Goal: Task Accomplishment & Management: Use online tool/utility

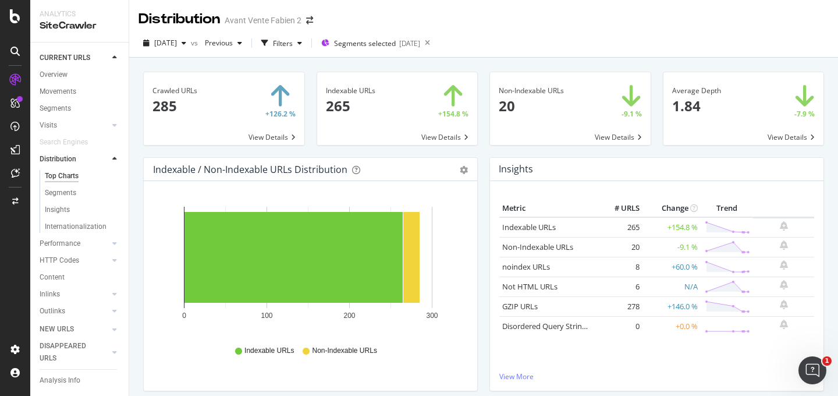
scroll to position [284, 0]
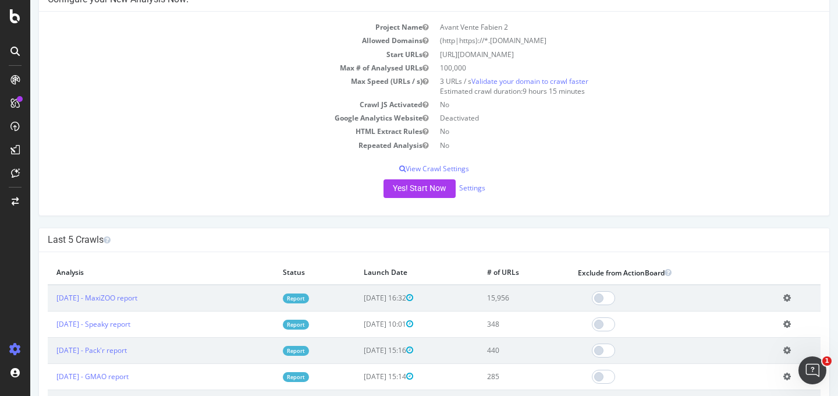
scroll to position [85, 0]
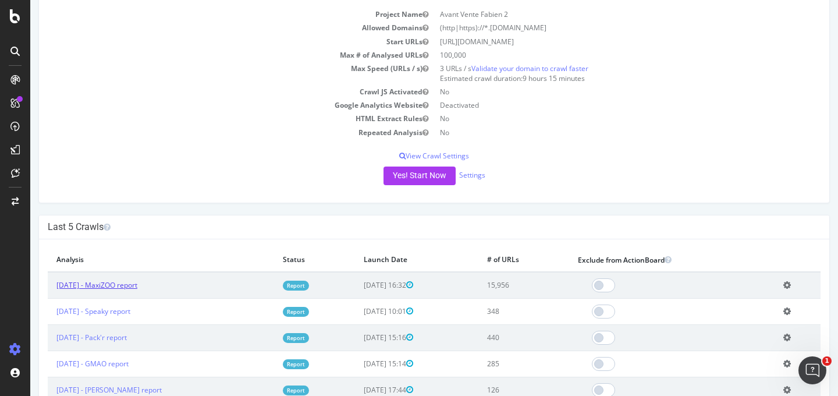
click at [137, 283] on link "2025 Sep. 11th - MaxiZOO report" at bounding box center [96, 285] width 81 height 10
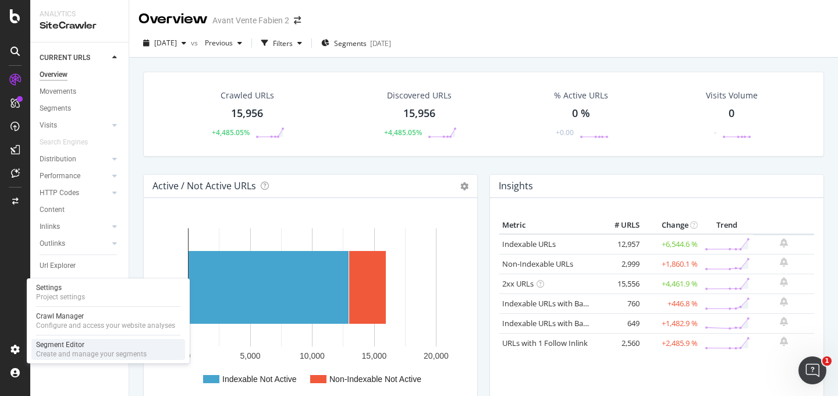
click at [54, 351] on div "Create and manage your segments" at bounding box center [91, 353] width 111 height 9
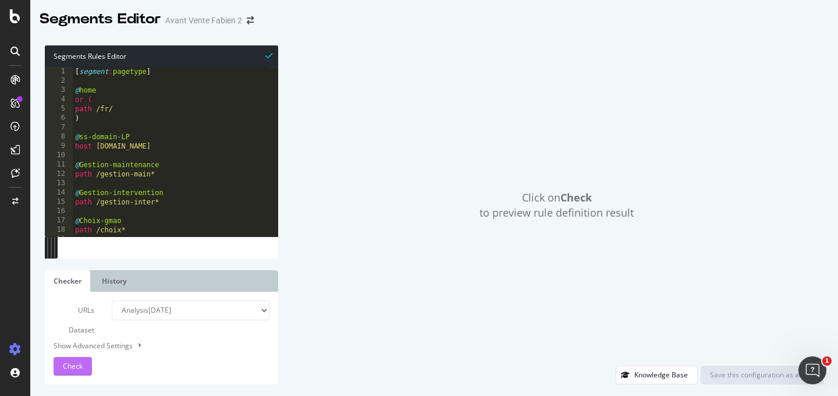
click at [84, 365] on button "Check" at bounding box center [73, 366] width 38 height 19
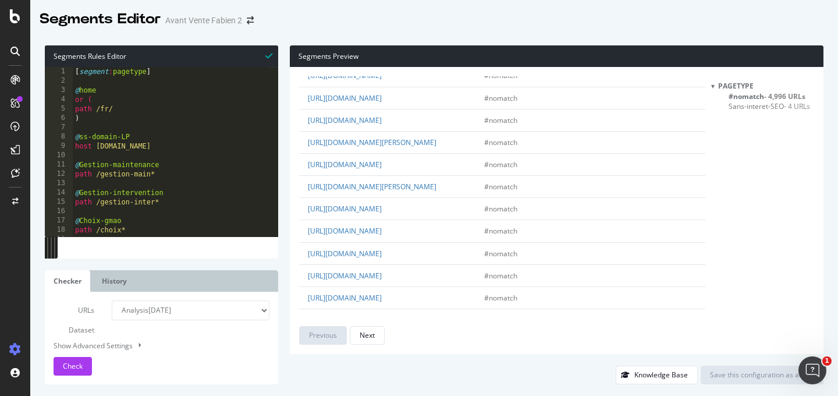
scroll to position [975, 0]
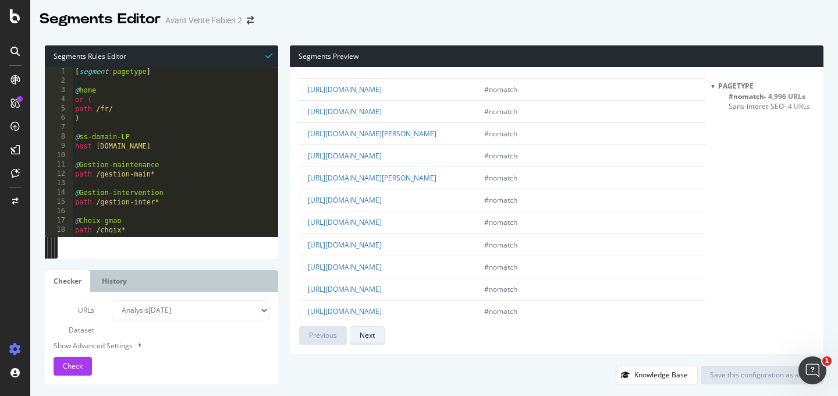
click at [373, 329] on div "Next" at bounding box center [367, 335] width 15 height 16
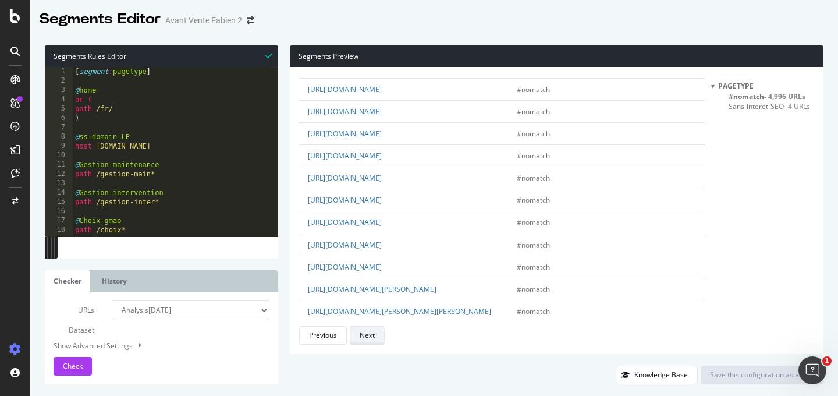
scroll to position [0, 0]
click at [368, 341] on div "Next" at bounding box center [367, 335] width 15 height 16
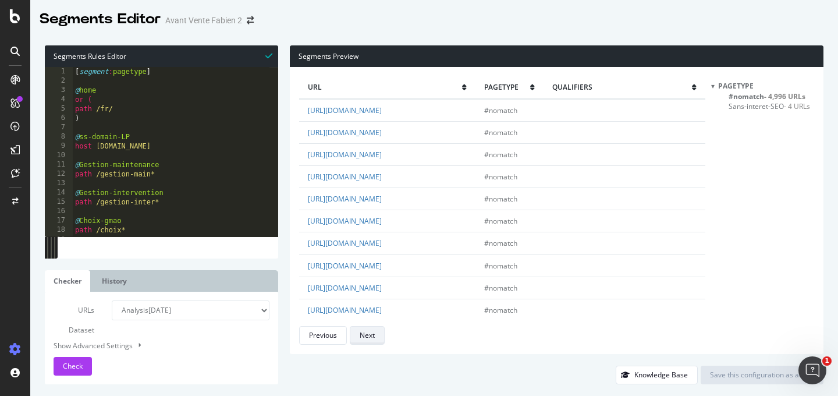
click at [368, 341] on div "Next" at bounding box center [367, 335] width 15 height 16
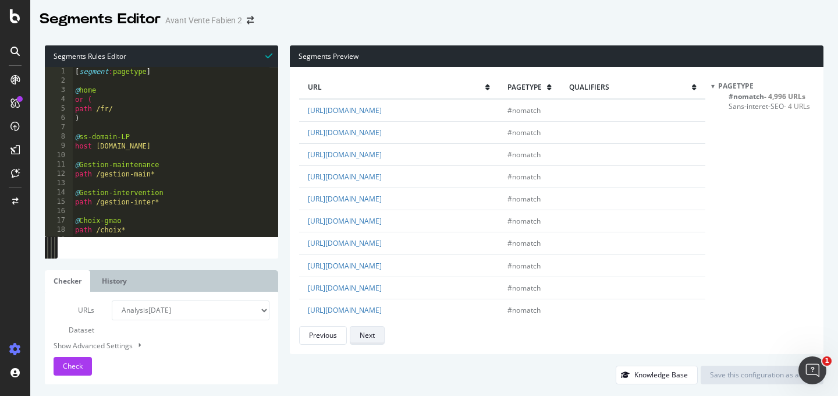
click at [368, 341] on div "Next" at bounding box center [367, 335] width 15 height 16
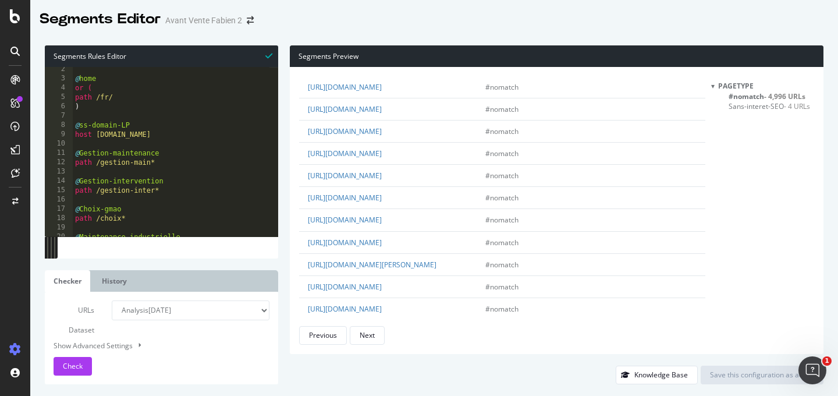
scroll to position [669, 0]
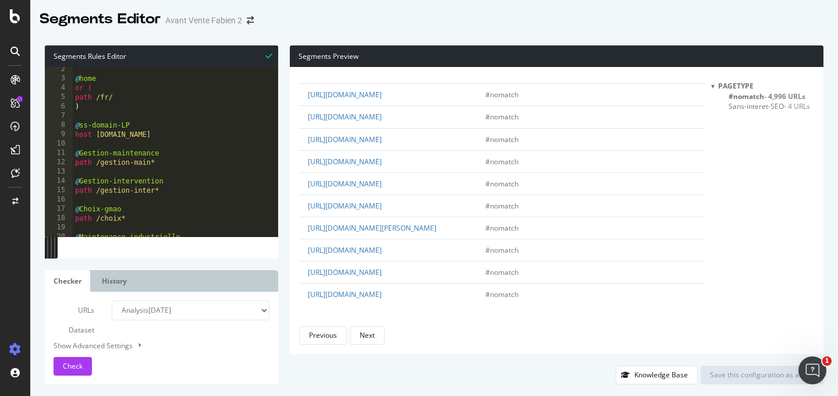
scroll to position [2140, 0]
click at [367, 329] on div "Next" at bounding box center [367, 335] width 15 height 16
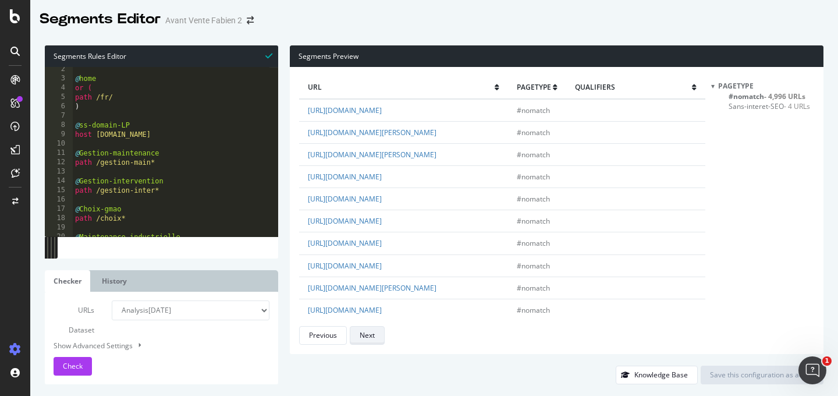
click at [367, 334] on div "Next" at bounding box center [367, 335] width 15 height 10
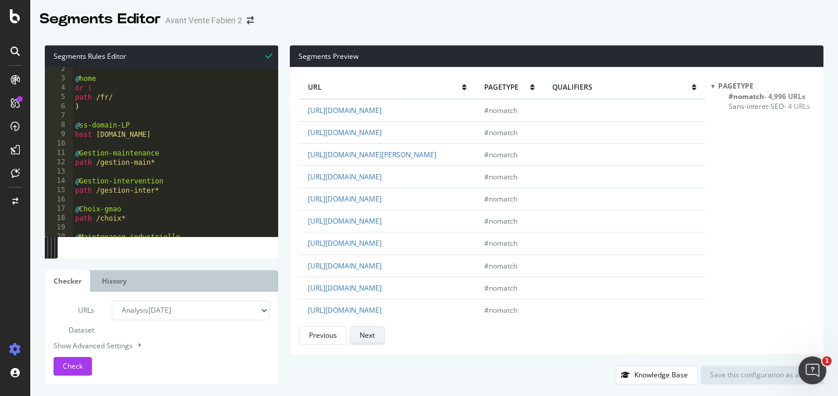
click at [367, 334] on div "Next" at bounding box center [367, 335] width 15 height 10
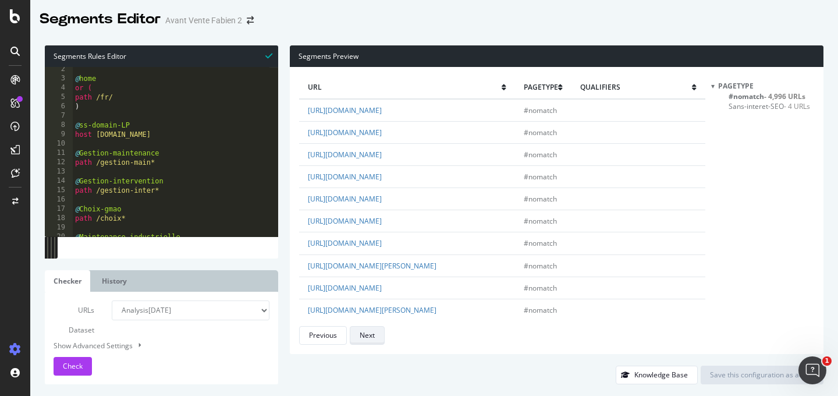
click at [367, 334] on div "Next" at bounding box center [367, 335] width 15 height 10
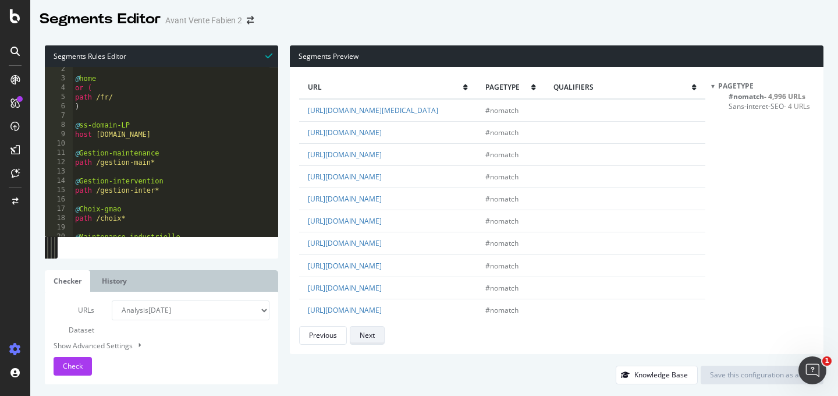
click at [367, 334] on div "Next" at bounding box center [367, 335] width 15 height 10
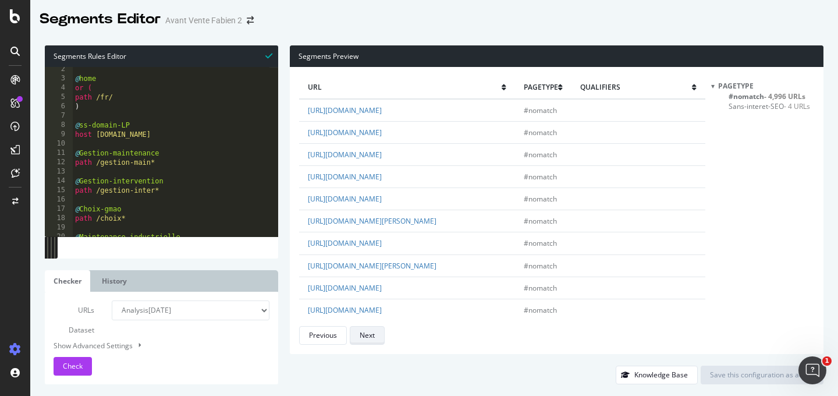
click at [367, 334] on div "Next" at bounding box center [367, 335] width 15 height 10
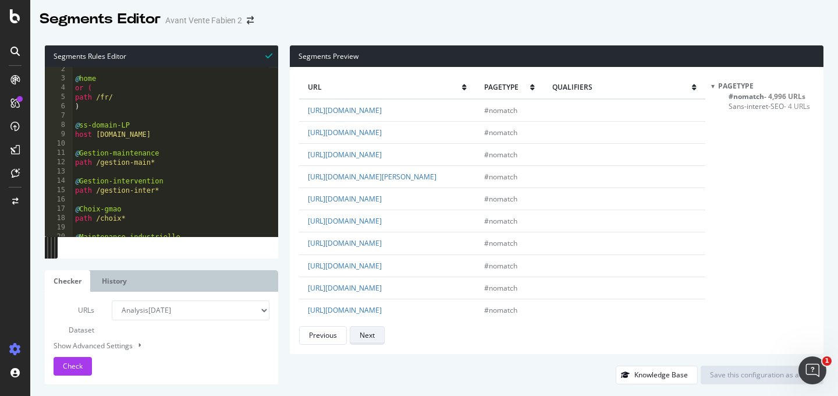
click at [367, 334] on div "Next" at bounding box center [367, 335] width 15 height 10
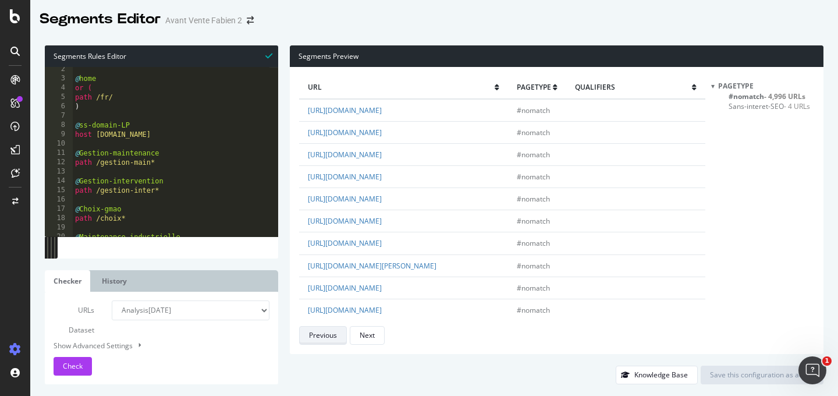
click at [323, 331] on div "Previous" at bounding box center [323, 335] width 28 height 10
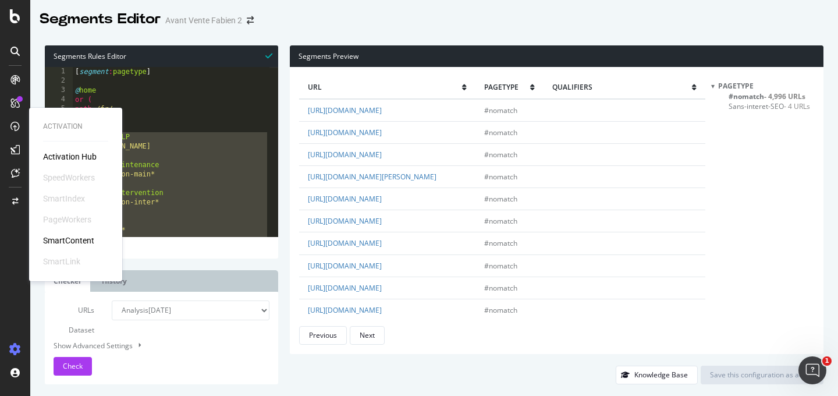
drag, startPoint x: 125, startPoint y: 234, endPoint x: 27, endPoint y: 137, distance: 138.2
click at [27, 137] on div "Activation Activation Hub SpeedWorkers SmartIndex PageWorkers SmartContent Smar…" at bounding box center [419, 198] width 838 height 396
type textarea "@ss-domain-LP host lp.gmao.com"
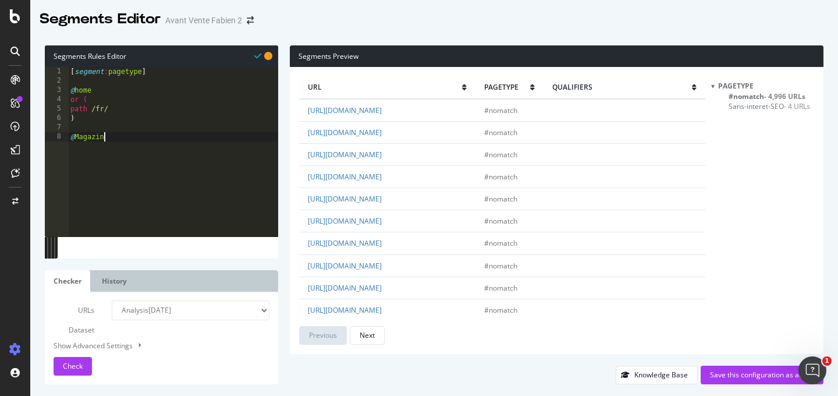
type textarea "@Magazine"
type textarea "path /magazine*"
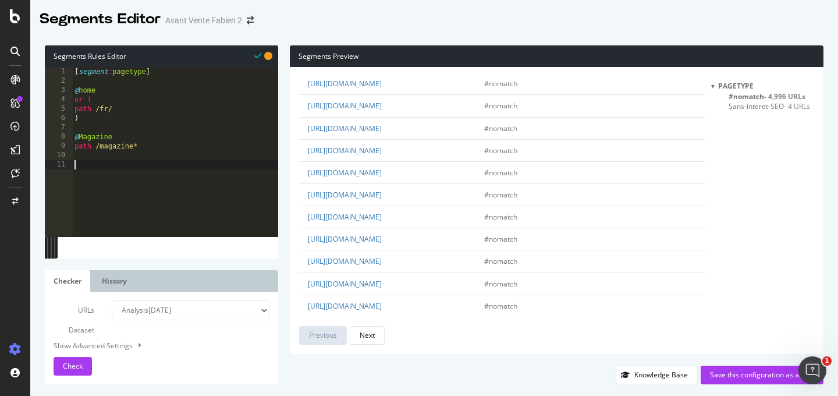
click at [170, 173] on div "[ segment : pagetype ] @ home or ( path /fr/ ) @ Magazine path /magazine*" at bounding box center [175, 161] width 206 height 188
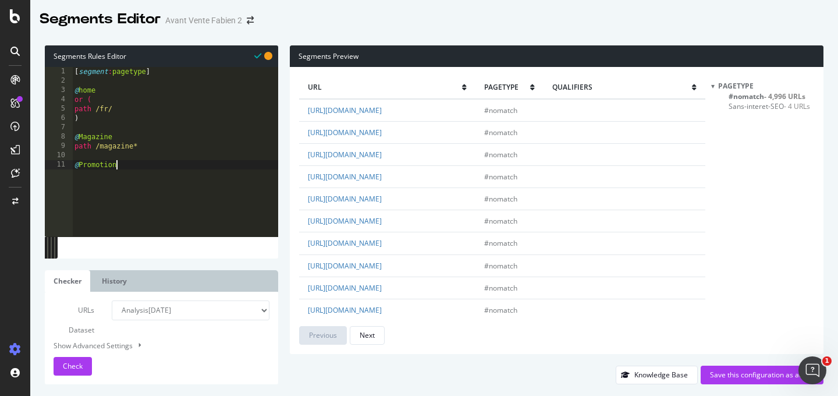
scroll to position [0, 3]
type textarea "@Promotions"
type textarea "path /promo*"
type textarea "@Categories"
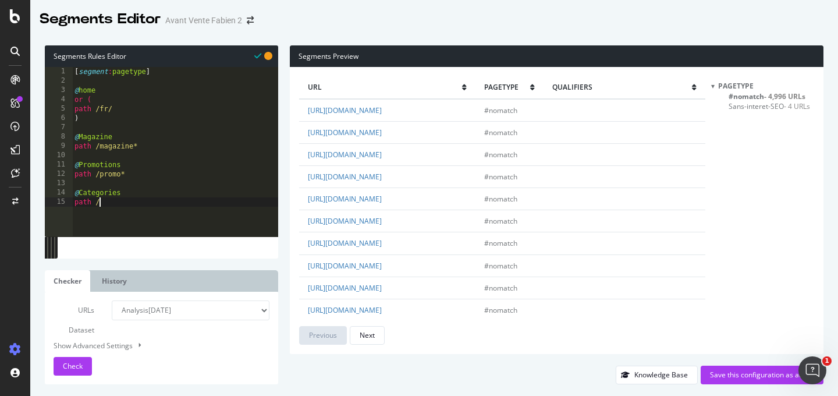
scroll to position [0, 2]
type textarea "path /c*"
type textarea "@Produits"
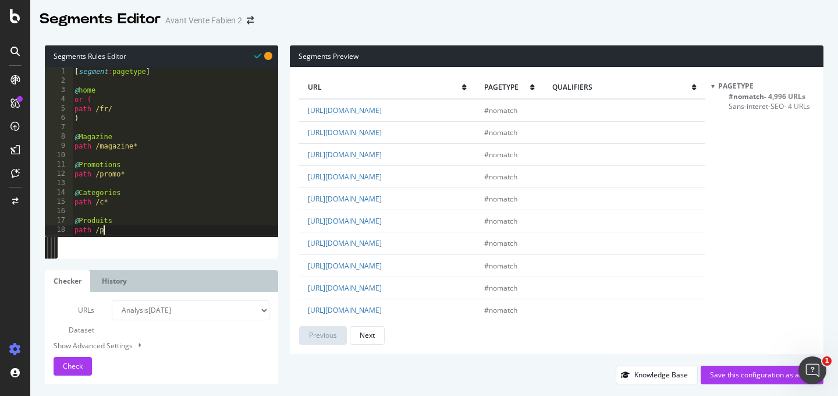
type textarea "path /p*"
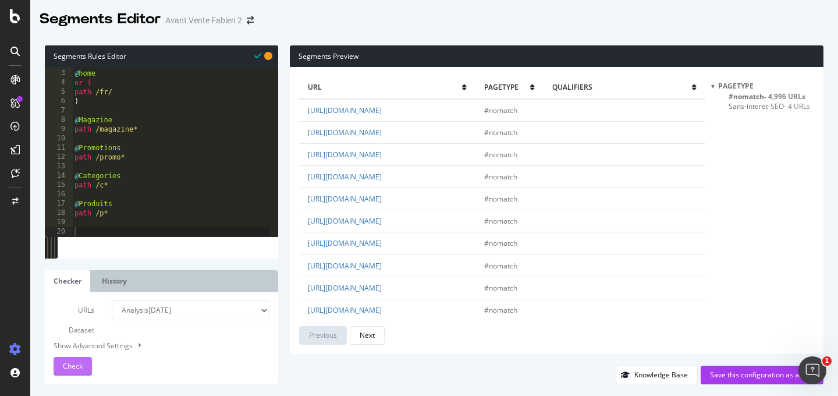
click at [79, 366] on span "Check" at bounding box center [73, 366] width 20 height 10
click at [753, 95] on span "#nomatch - 84 URLs" at bounding box center [761, 96] width 67 height 10
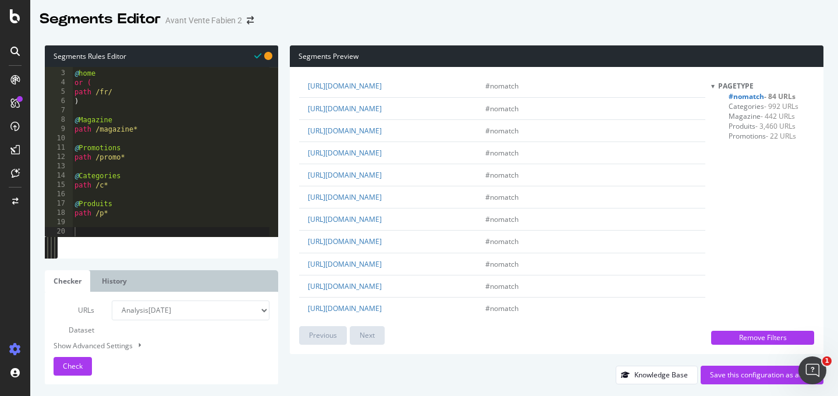
scroll to position [811, 0]
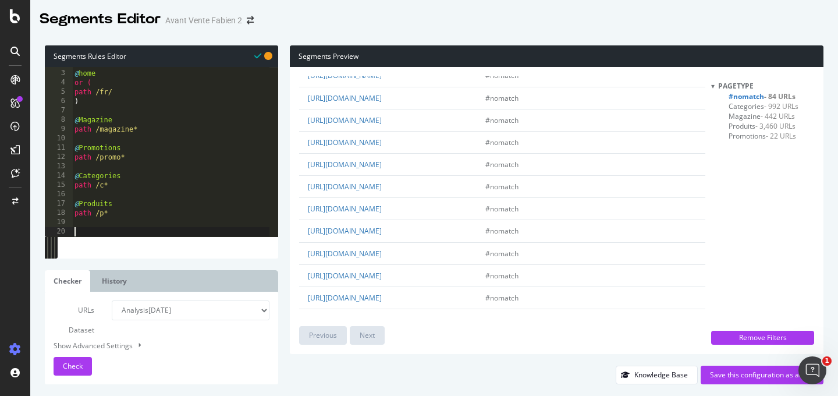
click at [185, 230] on div "@ home or ( path /fr/ ) @ Magazine path /magazine* @ Promotions path /promo* @ …" at bounding box center [170, 153] width 197 height 188
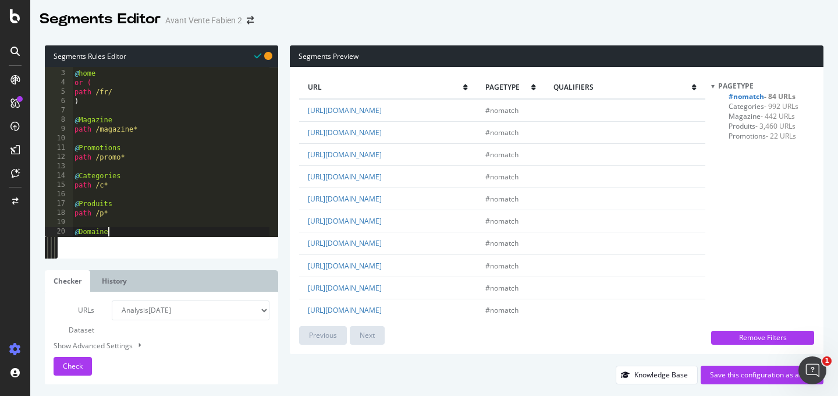
scroll to position [0, 2]
type textarea "@Domaine-de-service"
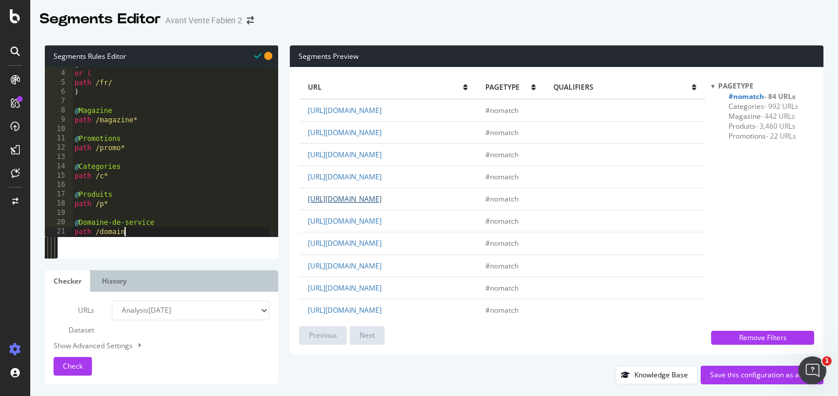
scroll to position [0, 3]
type textarea "path /domaine*"
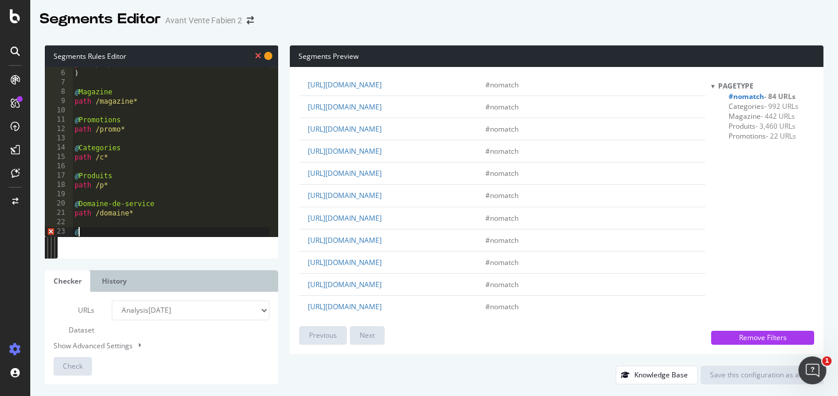
scroll to position [1002, 0]
click at [136, 231] on div "path /fr/ ) @ Magazine path /magazine* @ Promotions path /promo* @ Categories p…" at bounding box center [170, 153] width 197 height 188
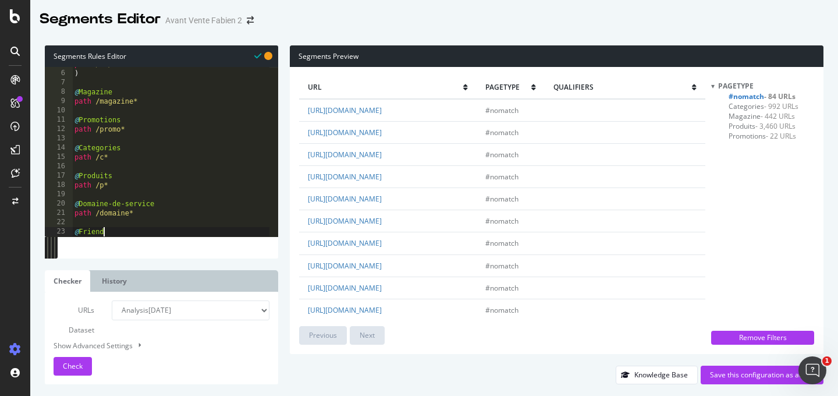
type textarea "@Friends"
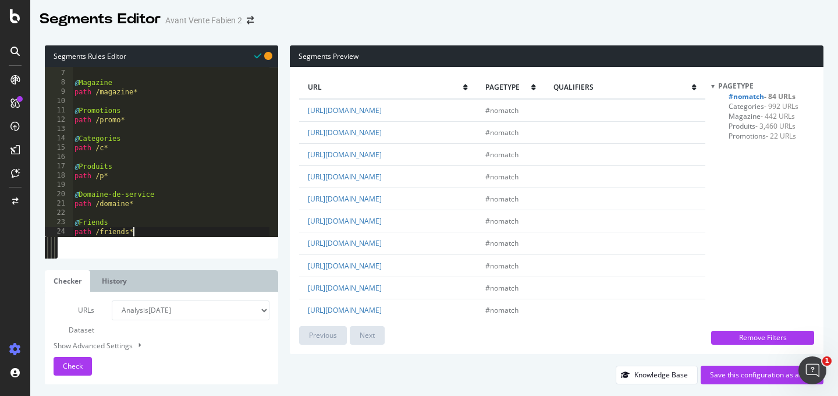
scroll to position [0, 4]
type textarea "path /friends*"
click at [66, 365] on span "Check" at bounding box center [73, 366] width 20 height 10
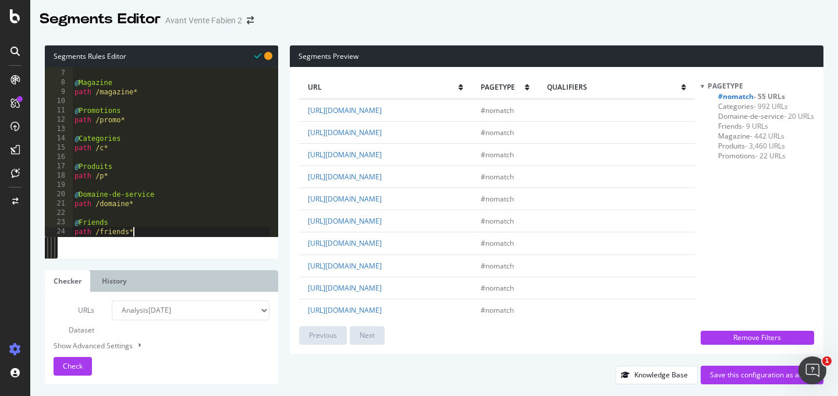
click at [159, 232] on div ") @ Magazine path /magazine* @ Promotions path /promo* @ Categories path /c* @ …" at bounding box center [170, 153] width 197 height 188
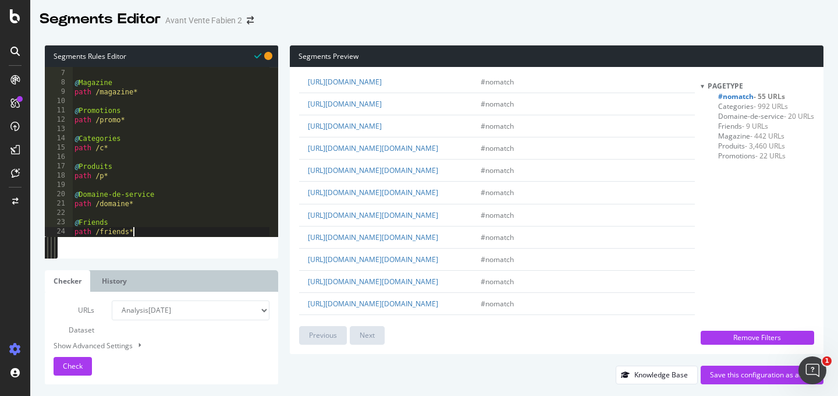
scroll to position [0, 0]
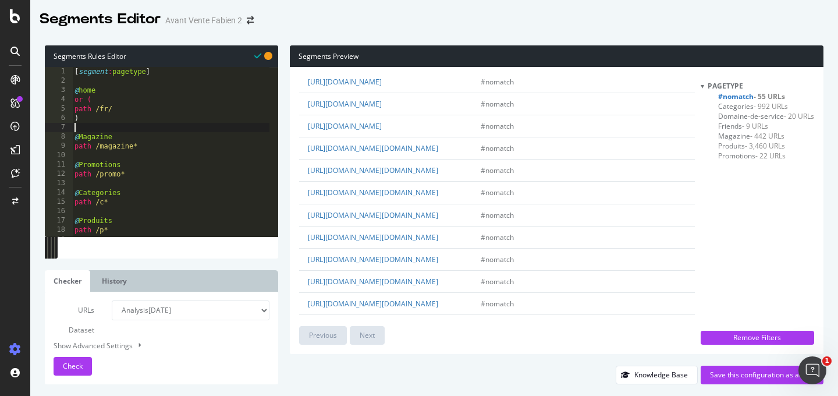
click at [110, 124] on div "[ segment : pagetype ] @ home or ( path /fr/ ) @ Magazine path /magazine* @ Pro…" at bounding box center [170, 161] width 197 height 188
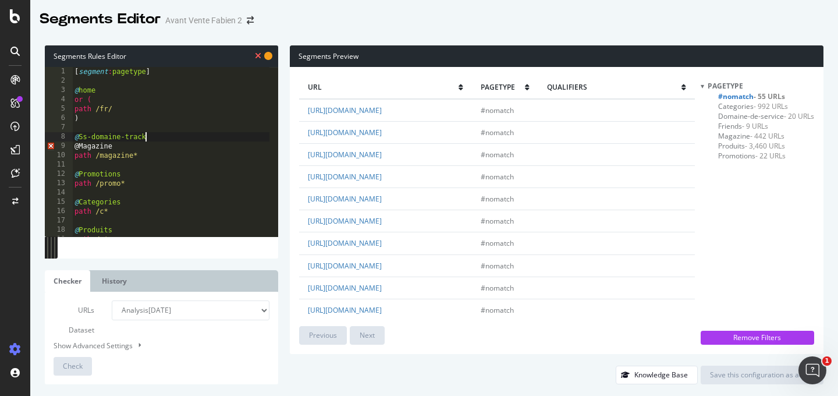
type textarea "@Ss-domaine-tracker"
type textarea "p"
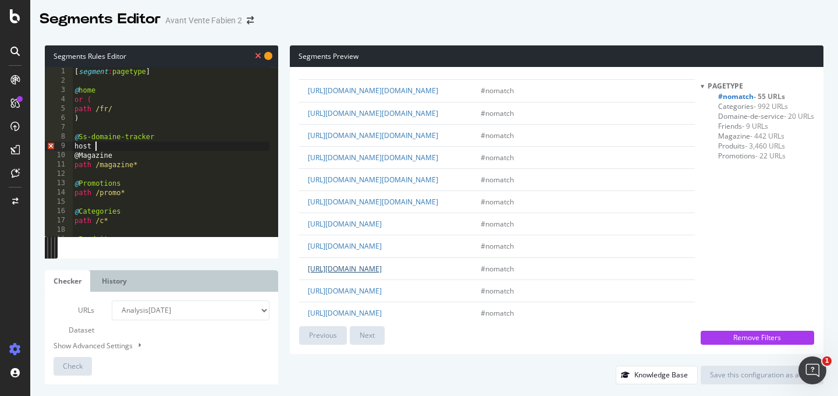
scroll to position [934, 0]
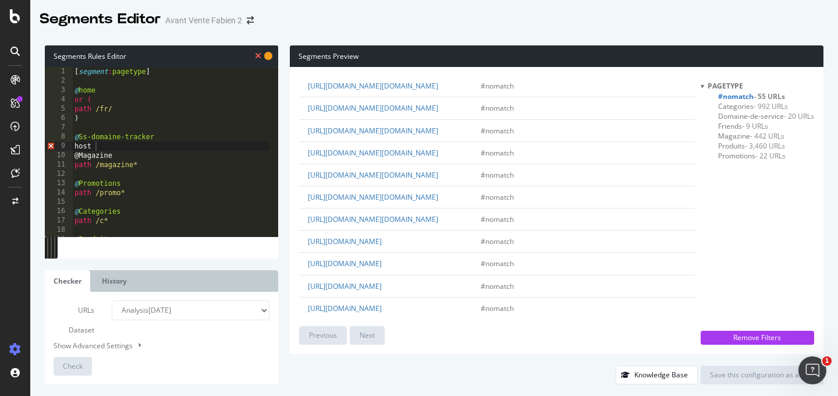
drag, startPoint x: 303, startPoint y: 184, endPoint x: 390, endPoint y: 184, distance: 87.8
click at [390, 75] on td "https://tracker.maxizoo.fr/tracker.fressnapf.de/" at bounding box center [385, 64] width 173 height 22
copy link "https://tracker.maxizoo.fr"
click at [109, 145] on div "[ segment : pagetype ] @ home or ( path /fr/ ) @ Ss-domaine-tracker host @Magaz…" at bounding box center [170, 161] width 197 height 188
paste textarea "https://tracker.maxizoo.fr"
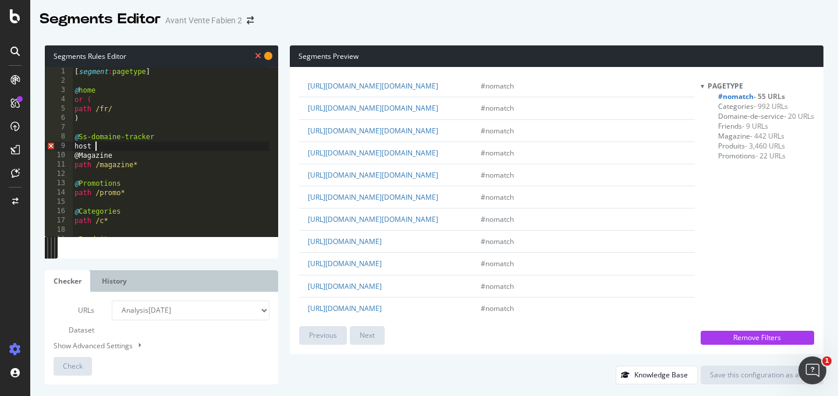
scroll to position [0, 0]
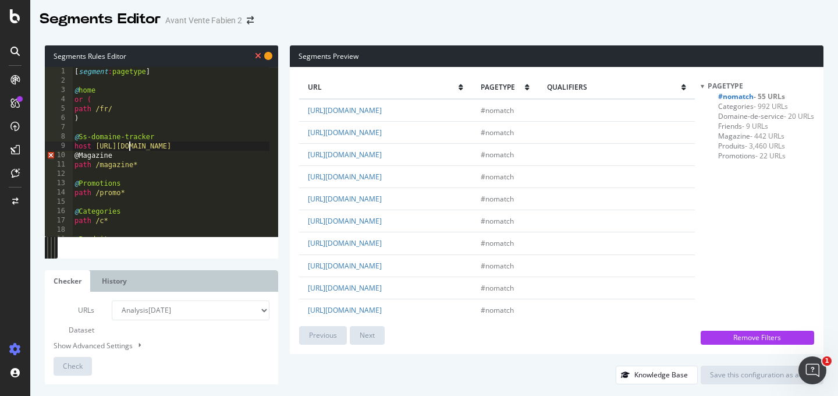
click at [130, 145] on div "[ segment : pagetype ] @ home or ( path /fr/ ) @ Ss-domaine-tracker host https:…" at bounding box center [170, 161] width 197 height 188
type textarea "host tracker.maxizoo.fr"
click at [188, 144] on div "[ segment : pagetype ] @ home or ( path /fr/ ) @ Ss-domaine-tracker host tracke…" at bounding box center [170, 161] width 197 height 188
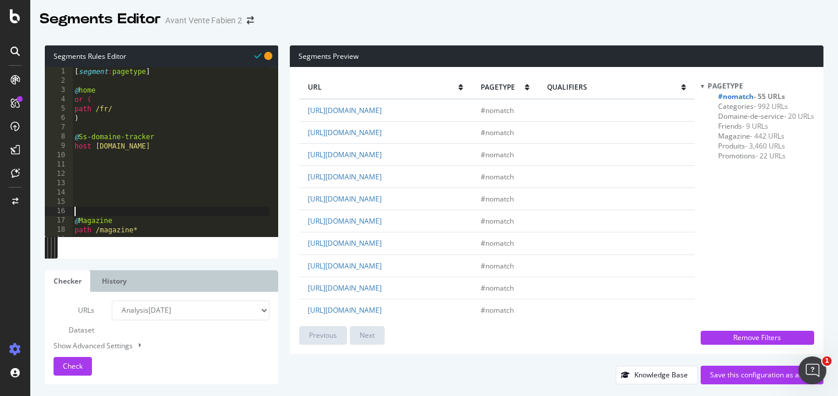
click at [156, 158] on div "[ segment : pagetype ] @ home or ( path /fr/ ) @ Ss-domaine-tracker host tracke…" at bounding box center [170, 161] width 197 height 188
click at [152, 165] on div "[ segment : pagetype ] @ home or ( path /fr/ ) @ Ss-domaine-tracker host tracke…" at bounding box center [170, 161] width 197 height 188
type textarea "@Ss-domaine-vet"
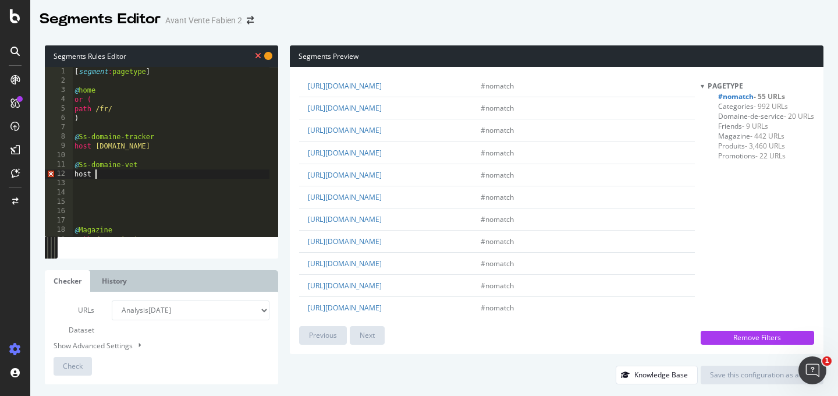
scroll to position [577, 0]
drag, startPoint x: 399, startPoint y: 184, endPoint x: 331, endPoint y: 184, distance: 67.5
click at [331, 121] on td "https://vet.maxizoo.fr/app/" at bounding box center [385, 110] width 173 height 22
copy link "vet.maxizoo.fr/app/"
click at [134, 177] on div "[ segment : pagetype ] @ home or ( path /fr/ ) @ Ss-domaine-tracker host tracke…" at bounding box center [170, 161] width 197 height 188
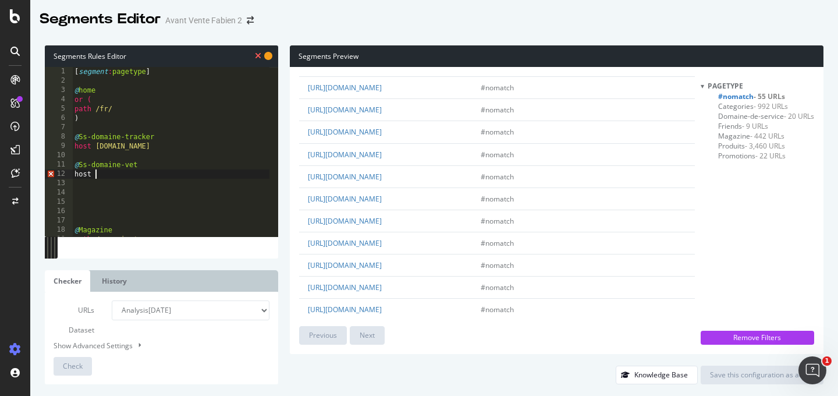
paste textarea "vet.maxizoo.fr/app/"
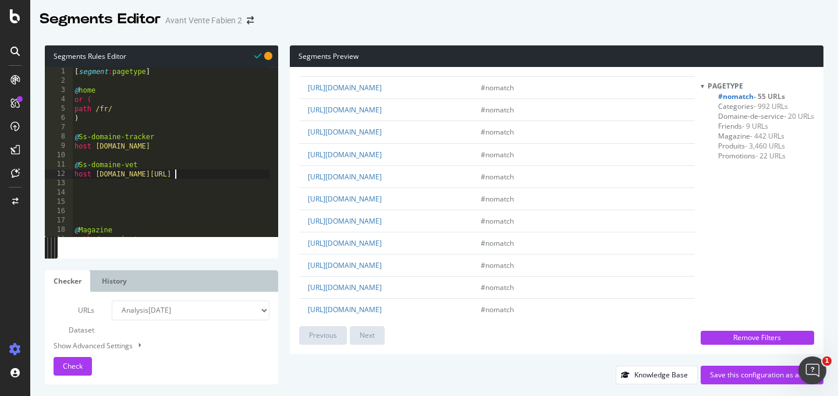
scroll to position [0, 0]
type textarea "host vet.maxizoo.fr"
click at [130, 197] on div "[ segment : pagetype ] @ home or ( path /fr/ ) @ Ss-domaine-tracker host tracke…" at bounding box center [170, 161] width 197 height 188
click at [78, 365] on span "Check" at bounding box center [73, 366] width 20 height 10
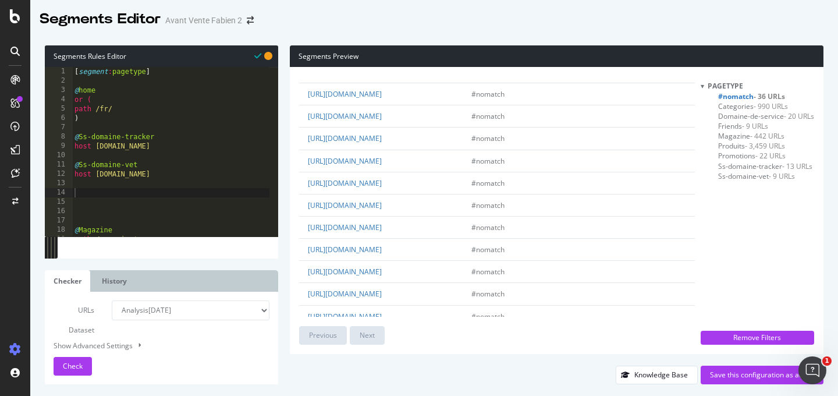
scroll to position [423, 0]
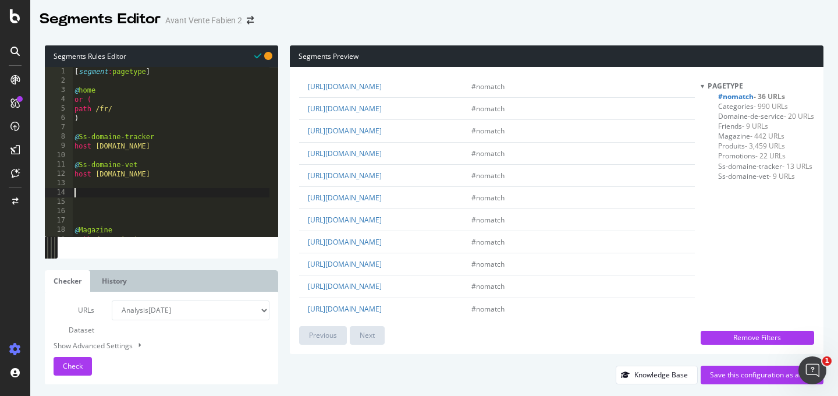
click at [127, 191] on div "[ segment : pagetype ] @ home or ( path /fr/ ) @ Ss-domaine-tracker host tracke…" at bounding box center [170, 161] width 197 height 188
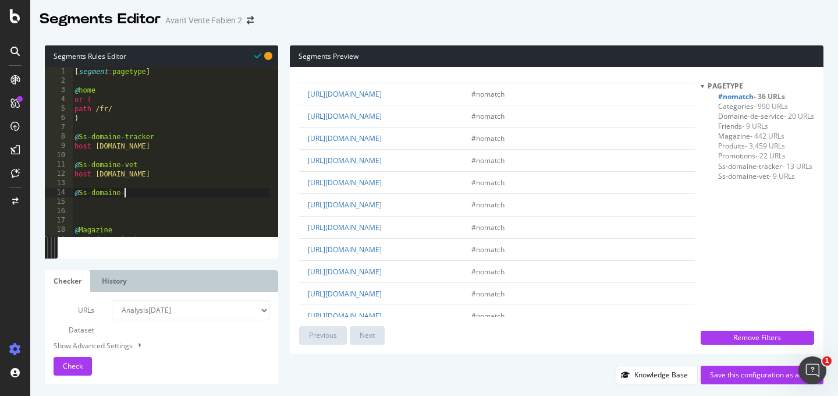
scroll to position [0, 0]
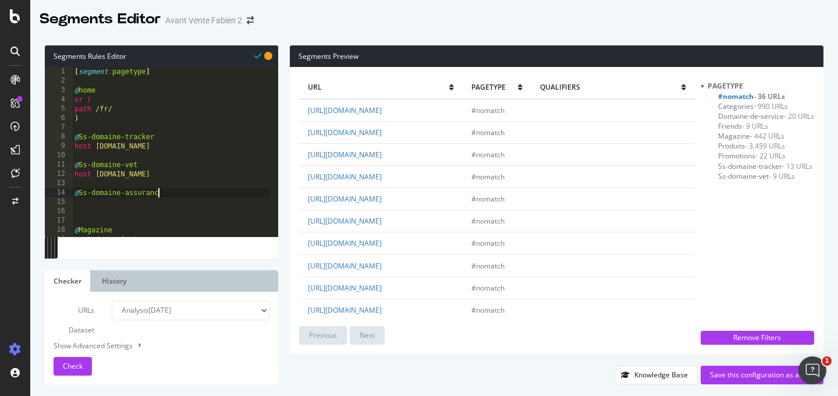
type textarea "@Ss-domaine-assurance"
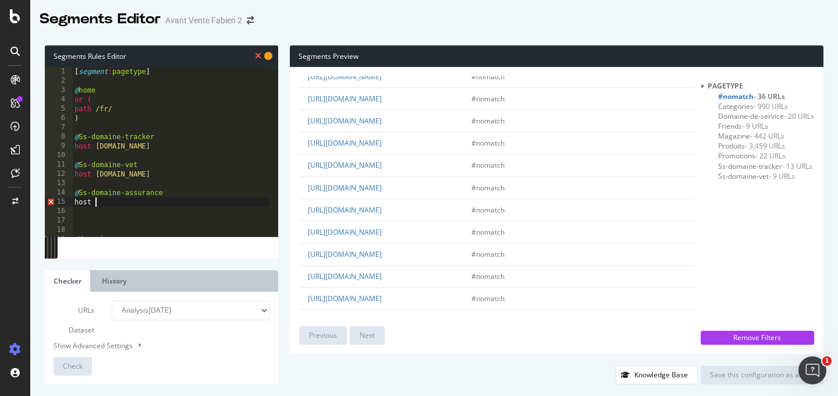
scroll to position [388, 0]
drag, startPoint x: 425, startPoint y: 181, endPoint x: 332, endPoint y: 184, distance: 92.6
click at [332, 155] on td "https://assurance.maxizoo.fr/" at bounding box center [380, 144] width 163 height 22
copy link "assurance.maxizoo.fr/"
click at [134, 205] on div "[ segment : pagetype ] @ home or ( path /fr/ ) @ Ss-domaine-tracker host tracke…" at bounding box center [170, 161] width 197 height 188
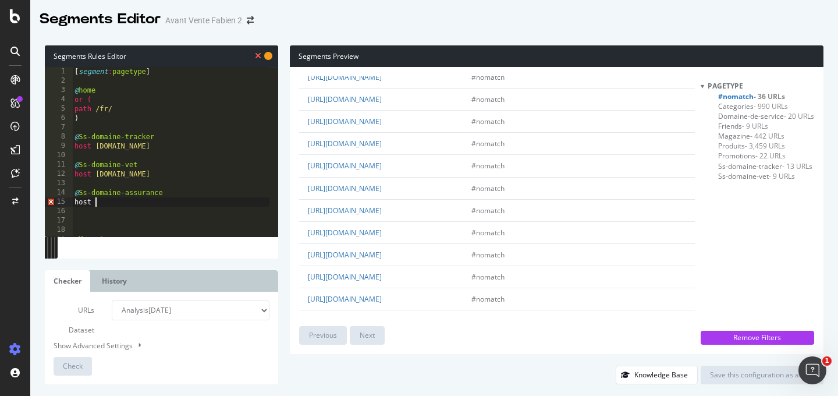
paste textarea "assurance.maxizoo.fr/"
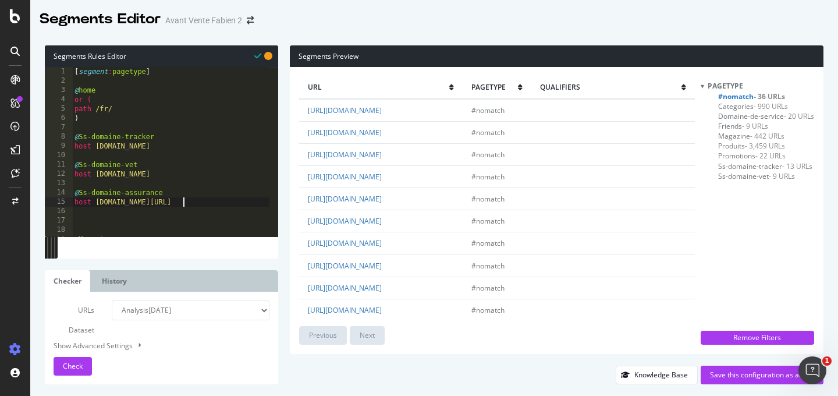
type textarea "host assurance.maxizoo.fr"
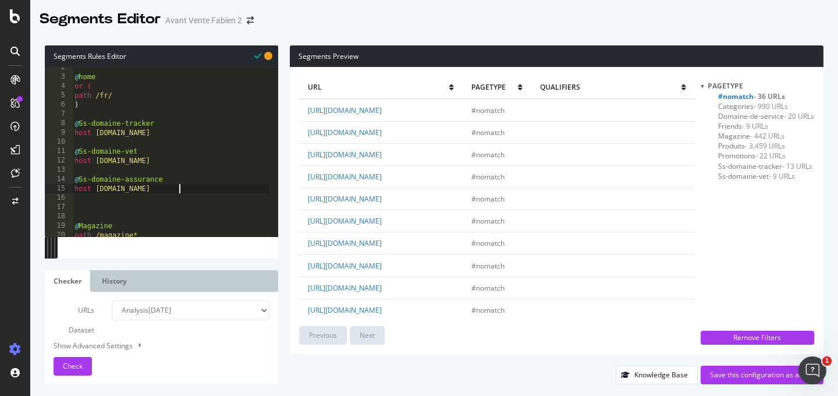
scroll to position [20, 0]
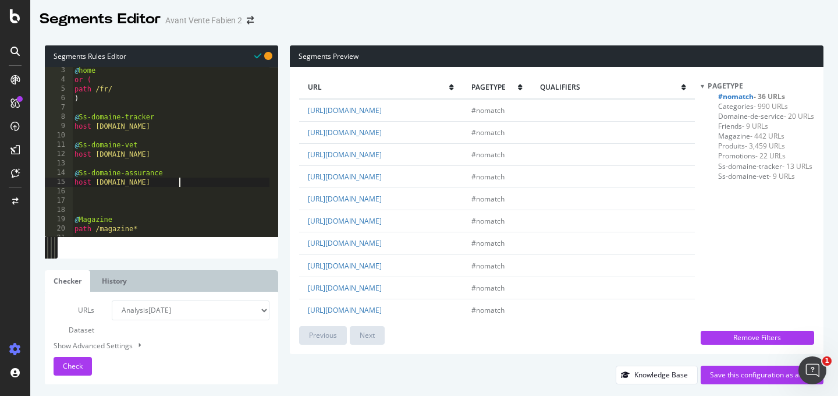
click at [122, 205] on div "@ home or ( path /fr/ ) @ Ss-domaine-tracker host tracker.maxizoo.fr @ Ss-domai…" at bounding box center [170, 160] width 197 height 188
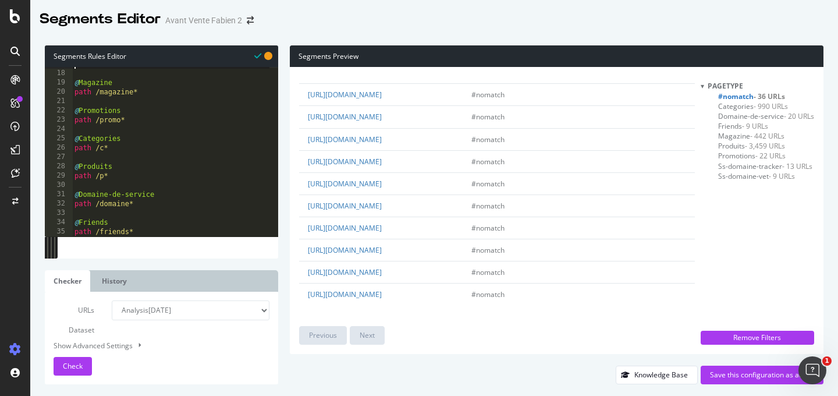
scroll to position [156, 0]
drag, startPoint x: 159, startPoint y: 229, endPoint x: 161, endPoint y: 219, distance: 10.7
click at [159, 230] on div "@ Magazine path /magazine* @ Promotions path /promo* @ Categories path /c* @ Pr…" at bounding box center [170, 153] width 197 height 188
type textarea "path /friends*"
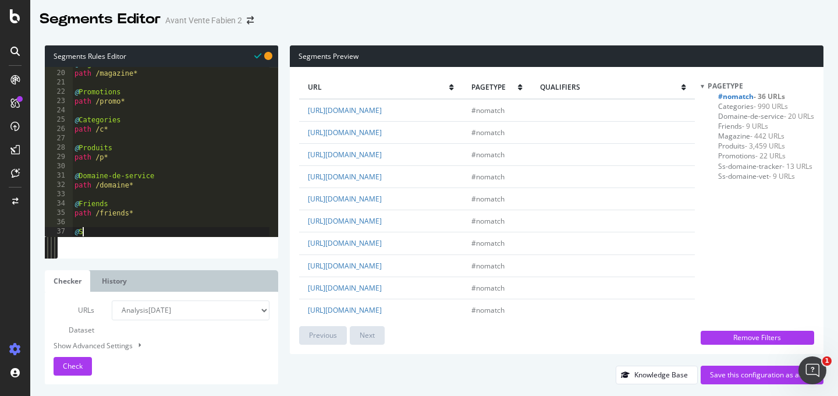
scroll to position [0, 0]
type textarea "@Sans-interet-SE0"
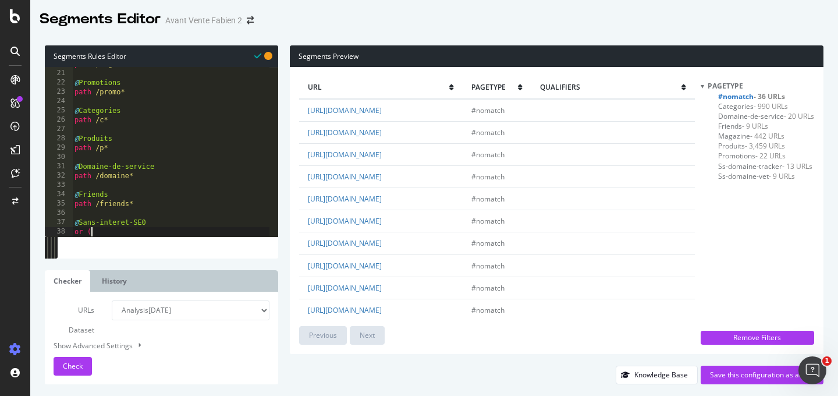
scroll to position [0, 1]
type textarea "or ("
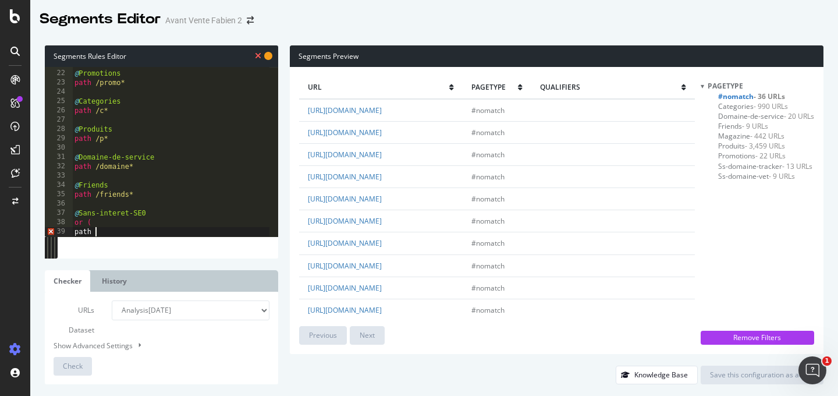
click at [156, 221] on div "@ Promotions path /promo* @ Categories path /c* @ Produits path /p* @ Domaine-d…" at bounding box center [170, 153] width 197 height 188
click at [144, 228] on div "@ Promotions path /promo* @ Categories path /c* @ Produits path /p* @ Domaine-d…" at bounding box center [170, 153] width 197 height 188
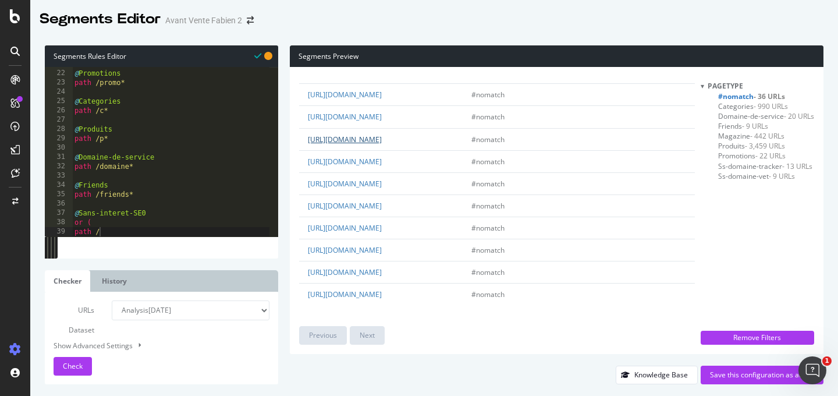
drag, startPoint x: 461, startPoint y: 182, endPoint x: 388, endPoint y: 184, distance: 73.3
click at [388, 150] on td "https://www.maxizoo.fr/mentions-legales/" at bounding box center [380, 139] width 163 height 22
copy link "mentions-legales/"
click at [121, 233] on div "@ Promotions path /promo* @ Categories path /c* @ Produits path /p* @ Domaine-d…" at bounding box center [170, 153] width 197 height 188
paste textarea "mentions-legales/"
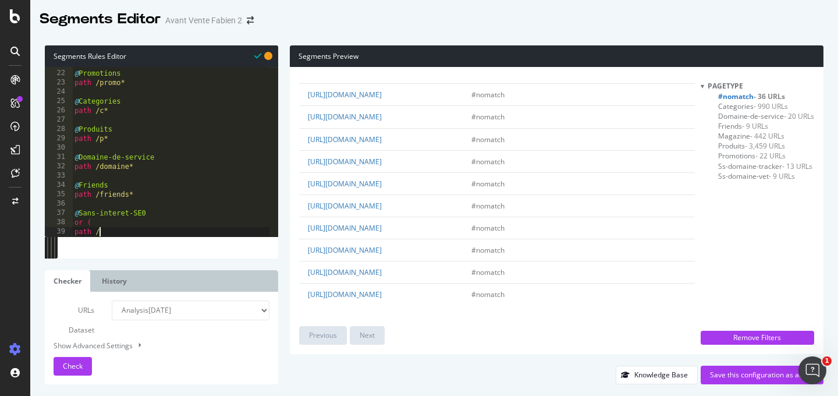
type textarea "path /mentions-legales/"
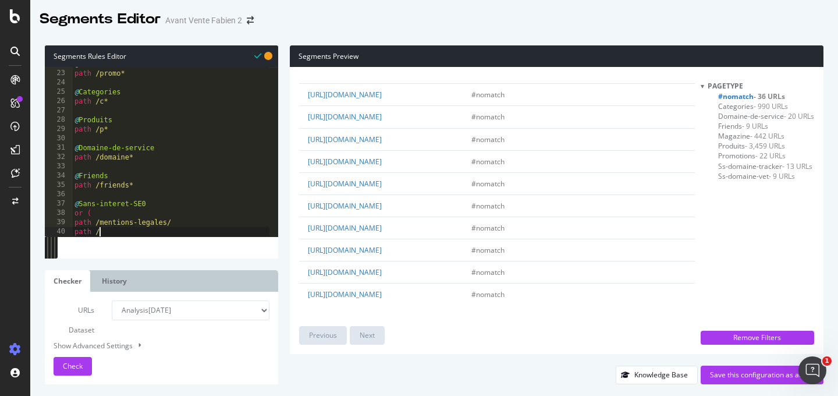
scroll to position [722, 0]
click at [456, 294] on td "https://www.maxizoo.fr/testez-select-gold/" at bounding box center [380, 294] width 163 height 22
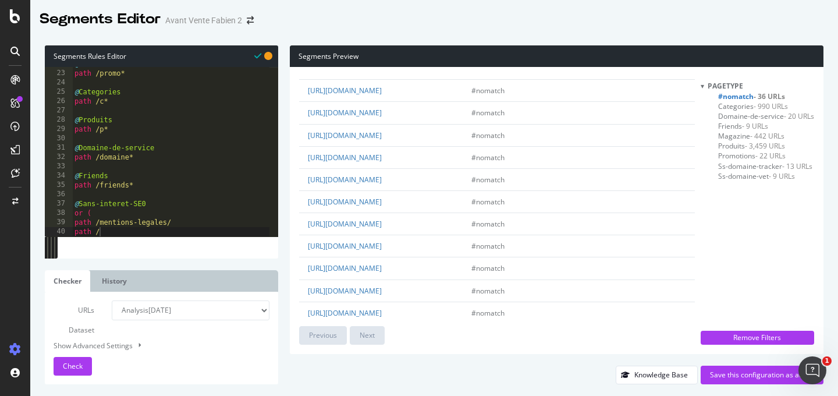
scroll to position [283, 0]
click at [412, 170] on td "https://www.maxizoo.fr/service/" at bounding box center [380, 159] width 163 height 22
drag, startPoint x: 410, startPoint y: 223, endPoint x: 387, endPoint y: 223, distance: 22.7
click at [387, 193] on td "https://www.maxizoo.fr/login/" at bounding box center [380, 181] width 163 height 22
copy link "login/"
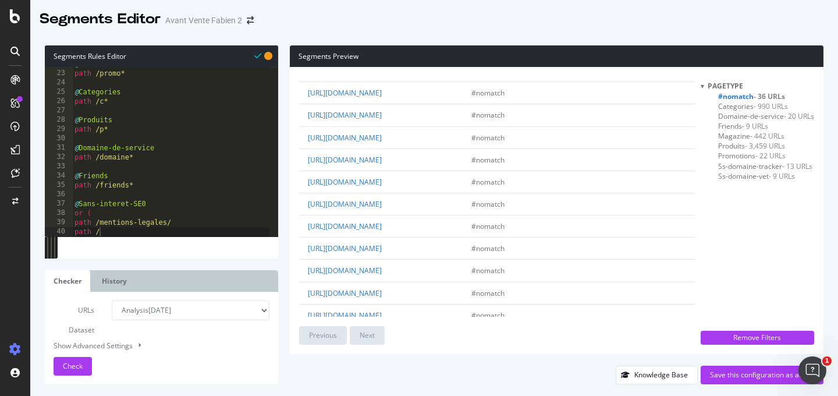
click at [135, 236] on div "@ Promotions path /promo* @ Categories path /c* @ Produits path /p* @ Domaine-d…" at bounding box center [170, 153] width 197 height 188
paste textarea "login/"
type textarea "path /login/"
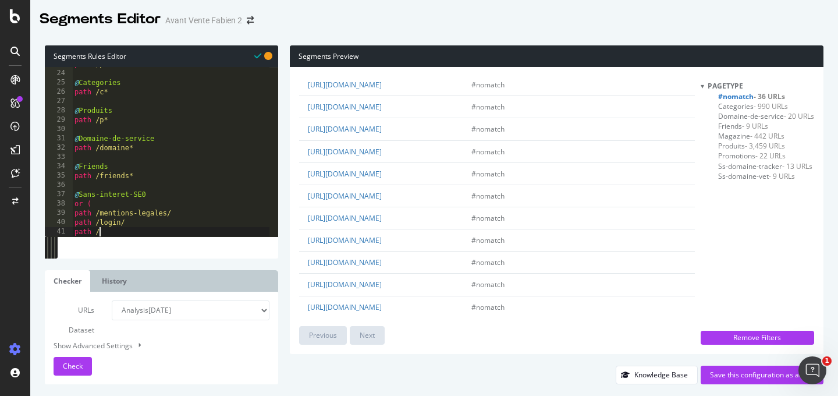
scroll to position [247, 0]
click at [382, 179] on link "https://www.maxizoo.fr/salon/" at bounding box center [345, 174] width 74 height 10
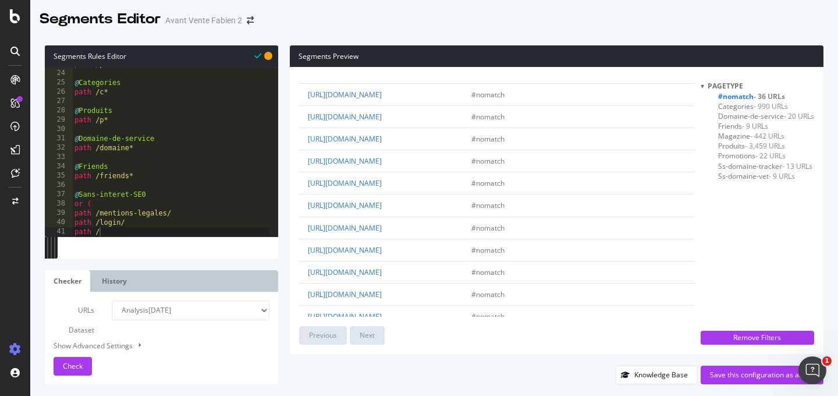
scroll to position [0, 0]
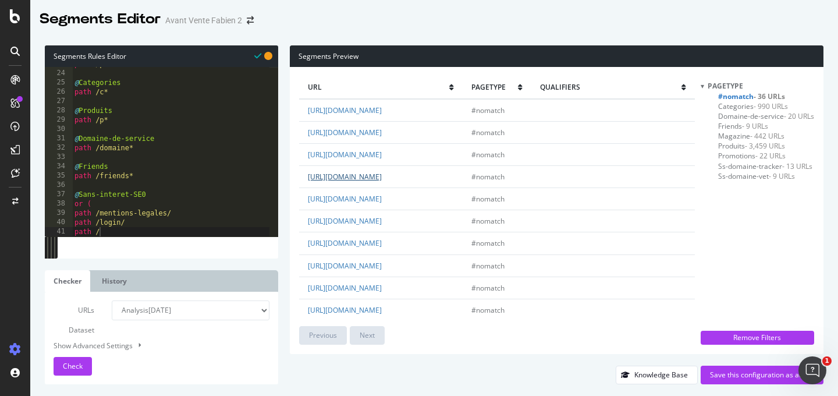
drag, startPoint x: 382, startPoint y: 201, endPoint x: 387, endPoint y: 187, distance: 14.7
click at [387, 187] on td "https://www.maxizoo.fr/engages-pour-les-animaux/maxi-cabas/" at bounding box center [380, 176] width 163 height 22
copy link "engages-pour-les-animaux/maxi-cabas/"
type textarea "path /friends*"
click at [172, 174] on div "path /promo* @ Categories path /c* @ Produits path /p* @ Domaine-de-service pat…" at bounding box center [170, 153] width 197 height 188
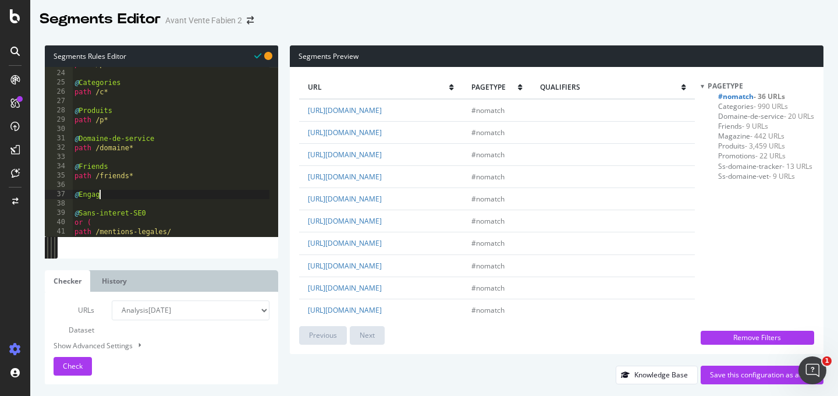
type textarea "@Engagé"
paste textarea "engages-pour-les-animaux/maxi-cabas/"
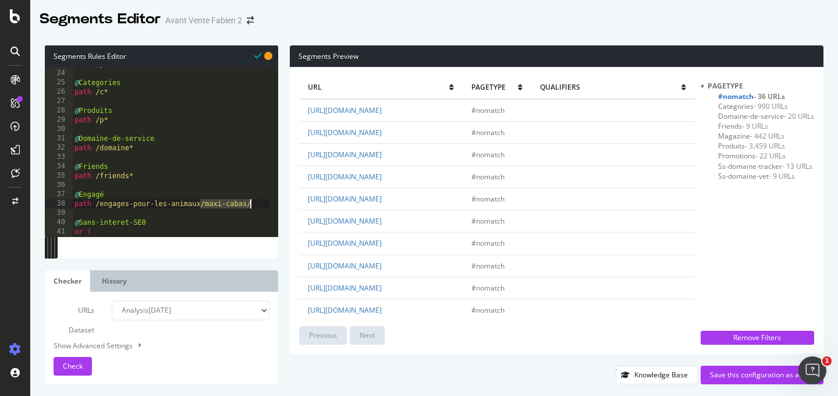
drag, startPoint x: 202, startPoint y: 204, endPoint x: 286, endPoint y: 202, distance: 83.8
click at [284, 204] on div "Segments Rules Editor path /engages-pour-les-animaux/maxi-cabas/ 23 24 25 26 27…" at bounding box center [433, 215] width 807 height 362
click at [82, 368] on div "Check" at bounding box center [73, 366] width 20 height 10
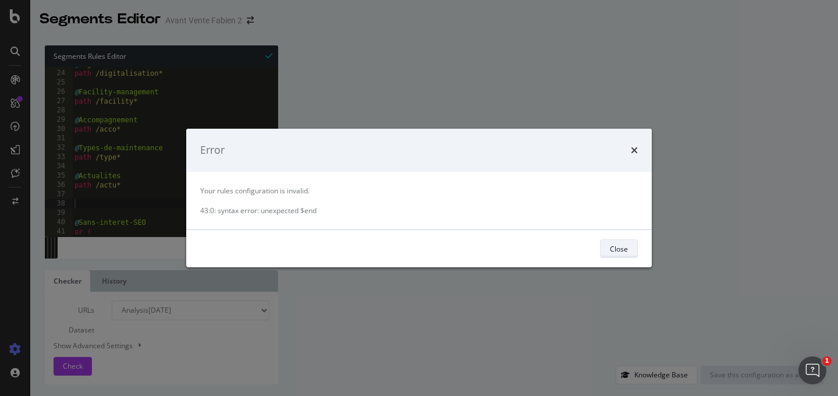
click at [614, 240] on div "Close" at bounding box center [619, 248] width 18 height 16
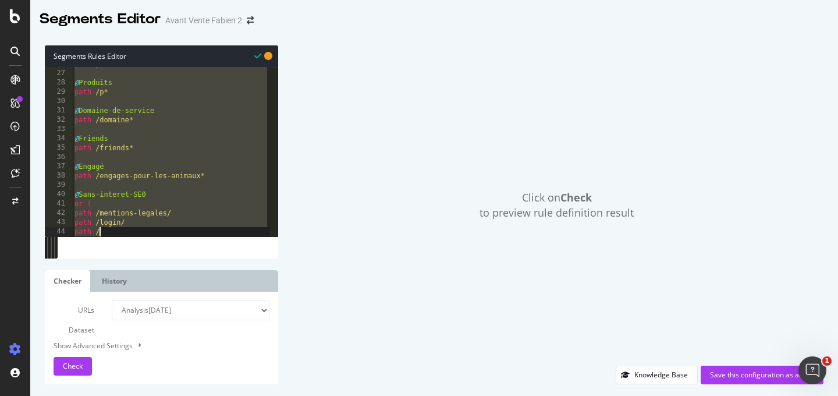
scroll to position [0, 3]
click at [170, 148] on div "path /c* @ Produits path /p* @ Domaine-de-service path /domaine* @ Friends path…" at bounding box center [170, 153] width 197 height 188
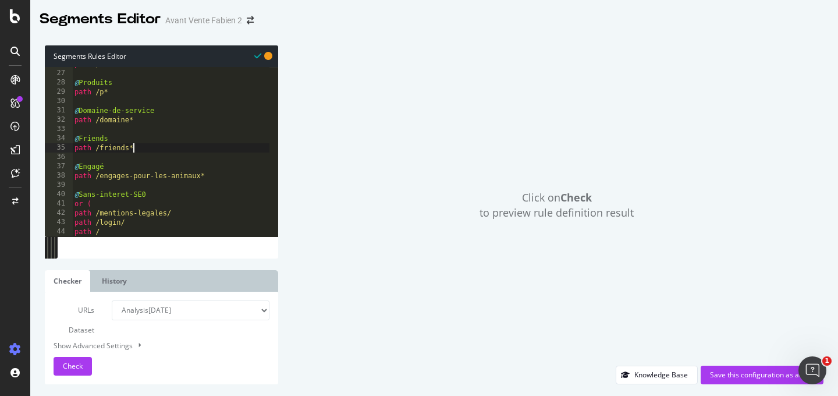
scroll to position [240, 0]
click at [118, 236] on div "path /friends* 26 27 28 29 30 31 32 33 34 35 36 37 38 39 40 41 42 43 44 path /c…" at bounding box center [161, 162] width 233 height 191
type textarea "path /"
click at [122, 233] on div "path /c* @ Produits path /p* @ Domaine-de-service path /domaine* @ Friends path…" at bounding box center [170, 153] width 197 height 188
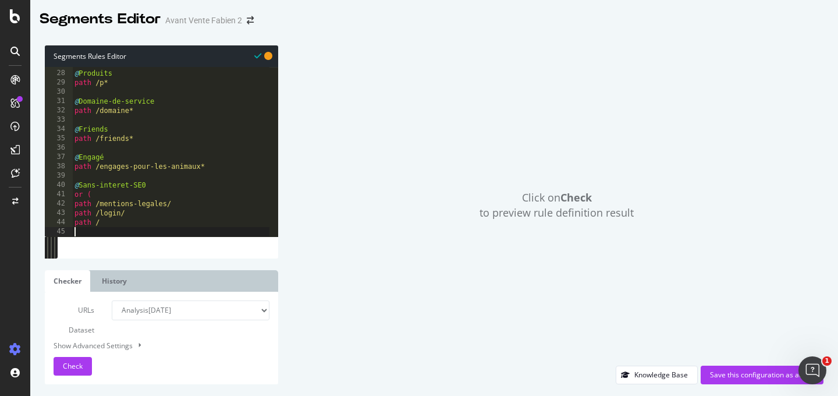
scroll to position [250, 0]
click at [74, 361] on span "Check" at bounding box center [73, 366] width 20 height 10
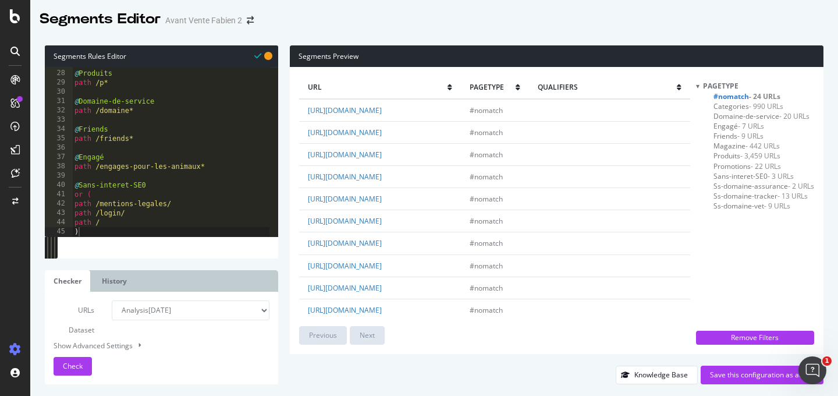
click at [290, 239] on div "url pagetype qualifiers https://www.maxizoo.fr/service/livraison-et-paiement/cl…" at bounding box center [556, 210] width 533 height 287
click at [181, 223] on div "@ Produits path /p* @ Domaine-de-service path /domaine* @ Friends path /friends…" at bounding box center [170, 153] width 197 height 188
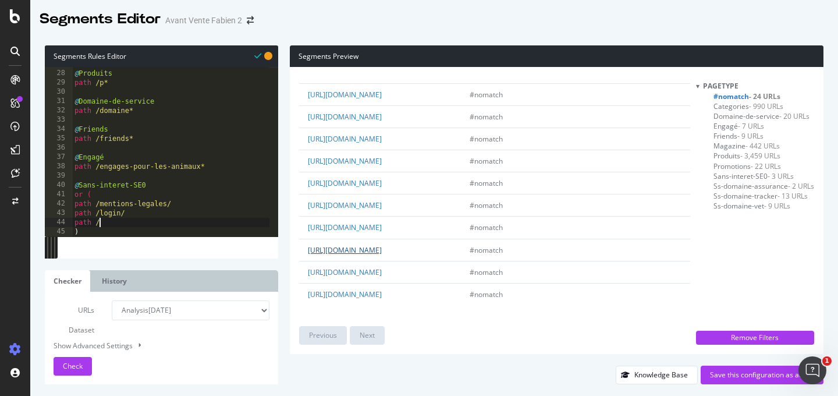
click at [382, 247] on link "https://www.maxizoo.fr/faq/retours" at bounding box center [345, 250] width 74 height 10
drag, startPoint x: 447, startPoint y: 251, endPoint x: 387, endPoint y: 248, distance: 60.0
click at [387, 248] on td "https://www.maxizoo.fr/faq/retours" at bounding box center [379, 250] width 161 height 22
copy link "faq/retours"
click at [105, 223] on div "@ Produits path /p* @ Domaine-de-service path /domaine* @ Friends path /friends…" at bounding box center [170, 153] width 197 height 188
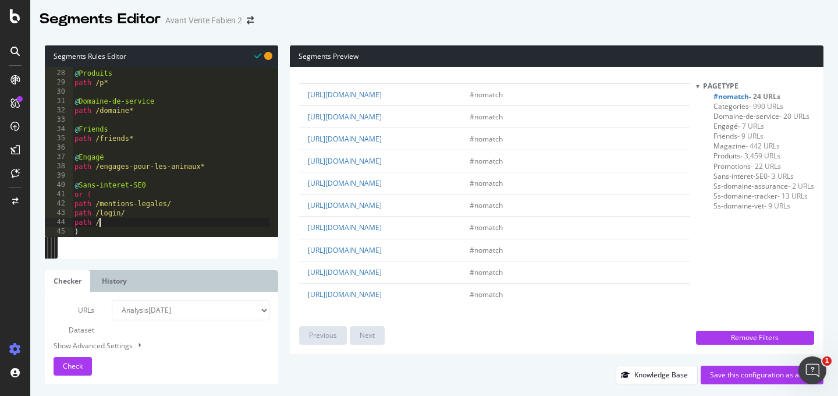
paste textarea "faq/retours"
type textarea "path /faq/retours"
click at [172, 225] on div "@ Produits path /p* @ Domaine-de-service path /domaine* @ Friends path /friends…" at bounding box center [170, 153] width 197 height 188
click at [382, 295] on link "https://www.maxizoo.fr/testez-select-gold/" at bounding box center [345, 294] width 74 height 10
drag, startPoint x: 454, startPoint y: 293, endPoint x: 387, endPoint y: 293, distance: 67.5
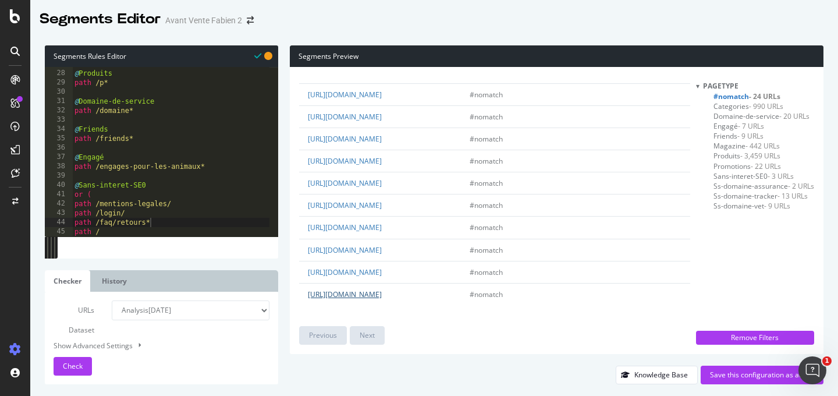
click at [387, 293] on td "https://www.maxizoo.fr/testez-select-gold/" at bounding box center [379, 294] width 161 height 22
copy link "testez-select-gold/"
click at [141, 232] on div "@ Produits path /p* @ Domaine-de-service path /domaine* @ Friends path /friends…" at bounding box center [170, 153] width 197 height 188
paste textarea "testez-select-gold/"
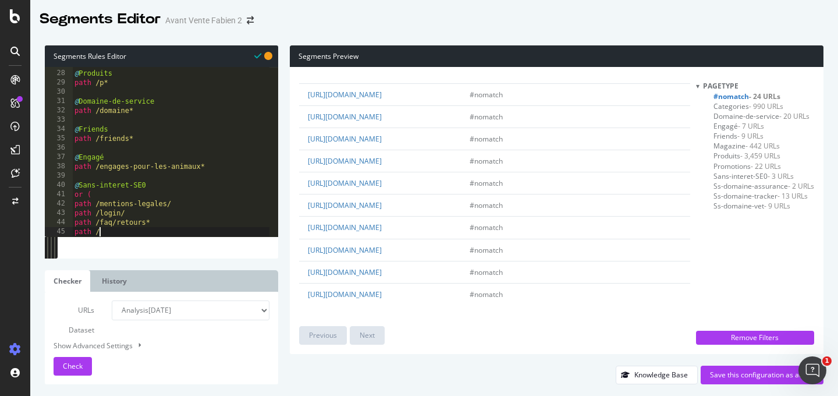
type textarea "path /testez-select-gold/"
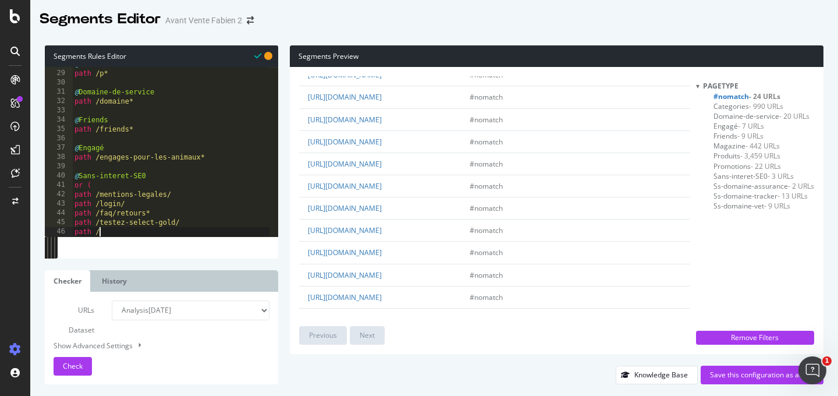
scroll to position [143, 0]
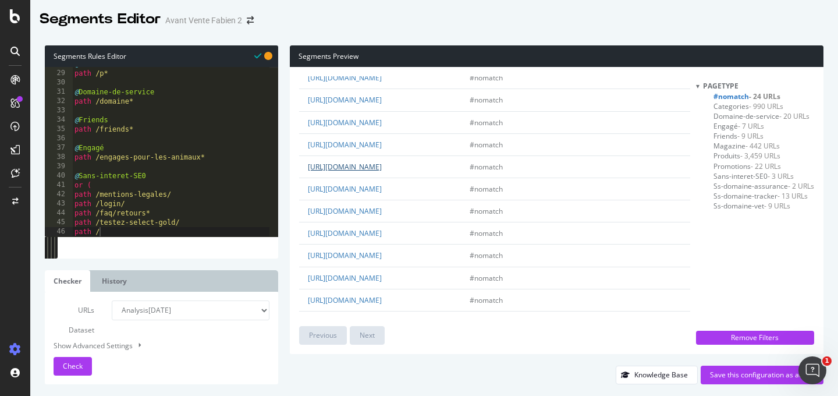
click at [382, 172] on link "https://www.maxizoo.fr/storefinder/" at bounding box center [345, 167] width 74 height 10
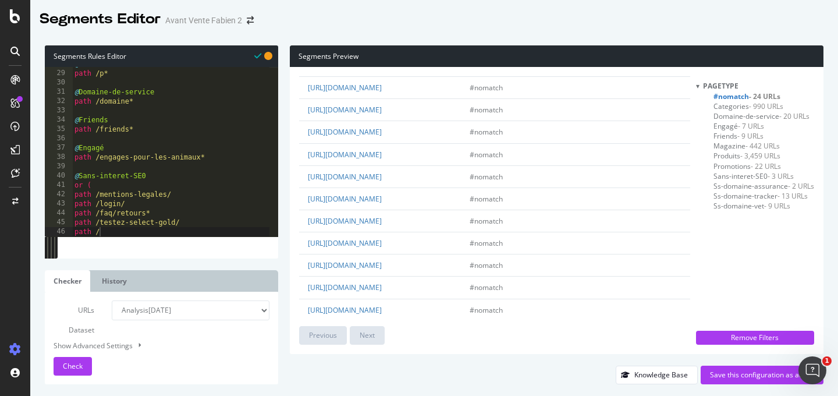
scroll to position [267, 0]
type textarea "path /friends*"
click at [155, 126] on div "@ Produits path /p* @ Domaine-de-service path /domaine* @ Friends path /friends…" at bounding box center [170, 153] width 197 height 188
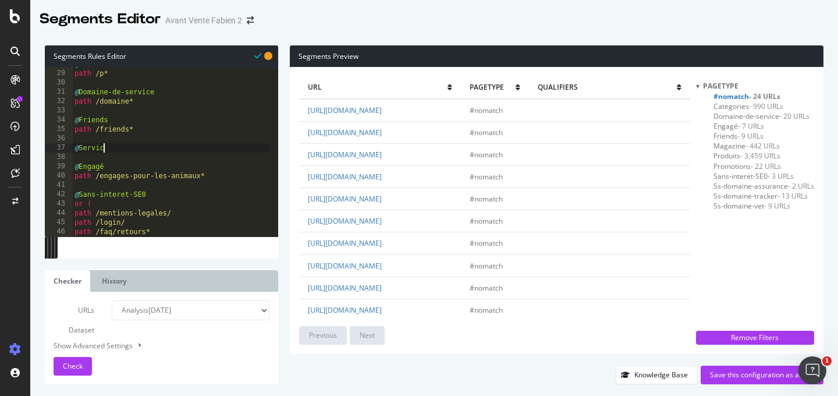
type textarea "@Service"
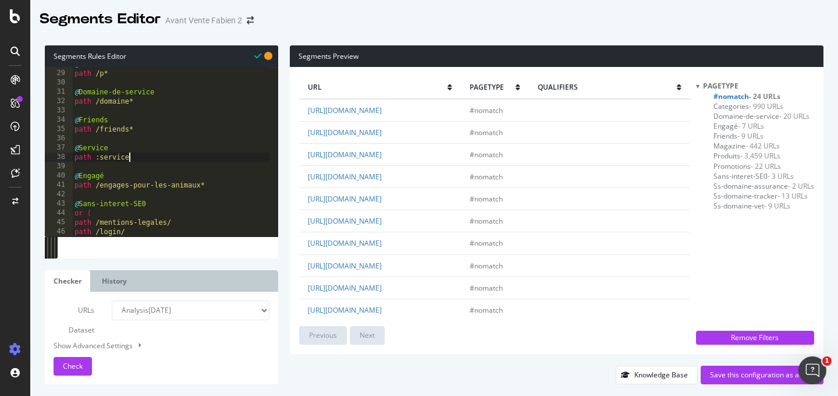
scroll to position [0, 4]
click at [100, 155] on div "@ Produits path /p* @ Domaine-de-service path /domaine* @ Friends path /friends…" at bounding box center [170, 153] width 197 height 188
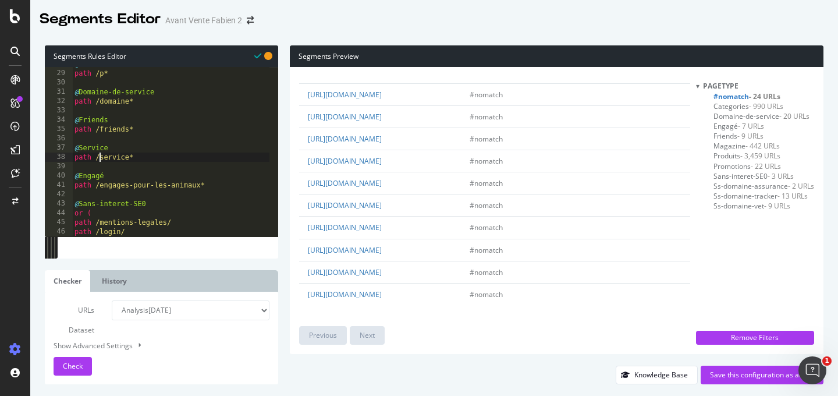
scroll to position [344, 0]
click at [82, 360] on button "Check" at bounding box center [73, 366] width 38 height 19
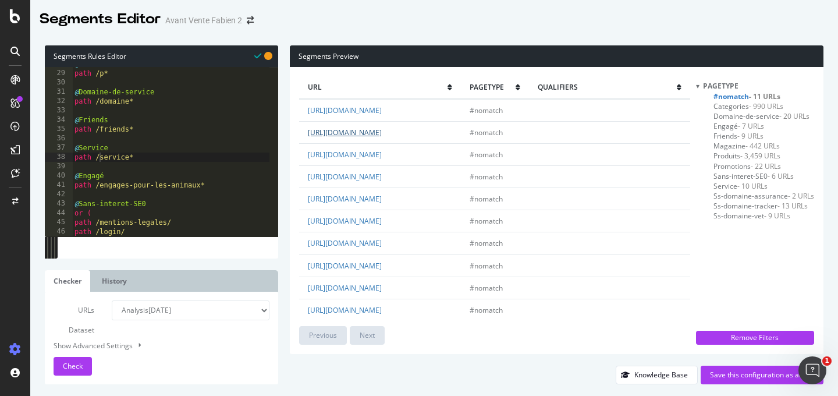
drag, startPoint x: 382, startPoint y: 144, endPoint x: 387, endPoint y: 134, distance: 12.0
click at [387, 134] on td "https://www.maxizoo.fr/declaration-de-protection-des-donnees/" at bounding box center [379, 132] width 161 height 22
copy link "declaration-de-protection-des-donnees/"
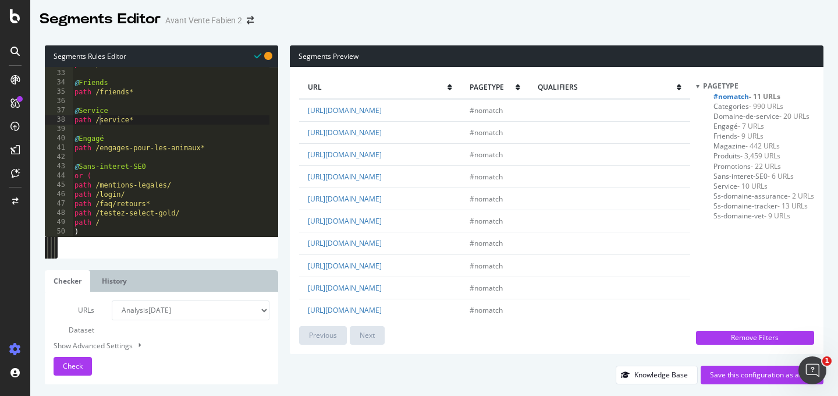
scroll to position [0, 1]
click at [137, 220] on div "path /domaine* @ Friends path /friends* @ Service path /service* @ Engagé path …" at bounding box center [170, 153] width 197 height 188
paste textarea "declaration-de-protection-des-donnees/"
type textarea "path /declaration-de-protection-des-donnees/"
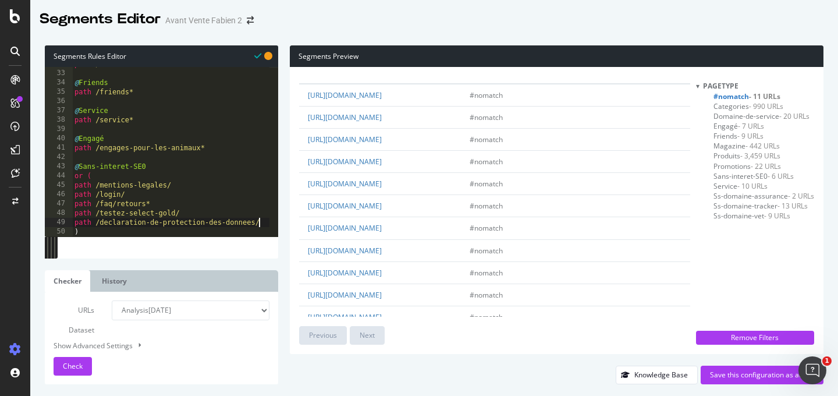
scroll to position [0, 0]
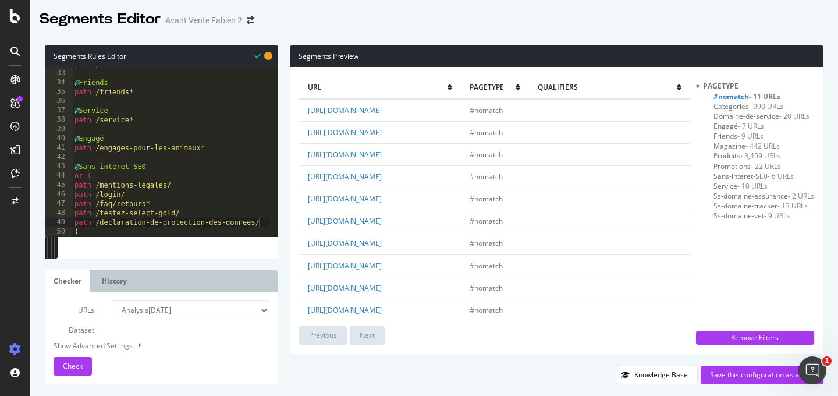
click at [407, 165] on td "https://www.maxizoo.fr/app/" at bounding box center [379, 154] width 161 height 22
click at [382, 159] on link "https://www.maxizoo.fr/app/" at bounding box center [345, 155] width 74 height 10
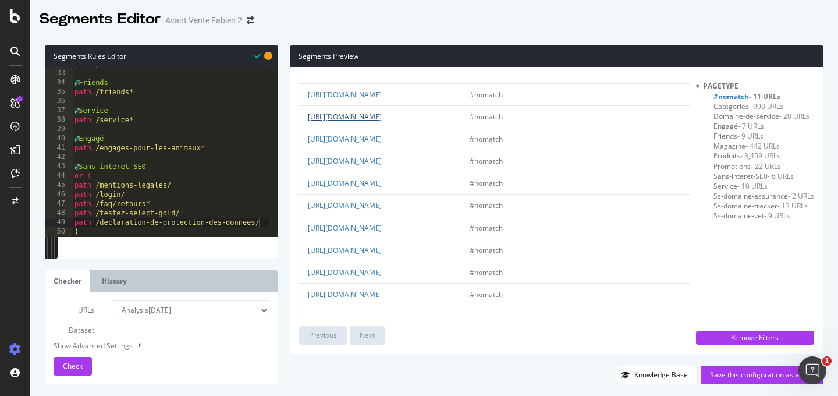
scroll to position [67, 0]
click at [382, 223] on link "https://www.maxizoo.fr/my-pet-and-me/" at bounding box center [345, 228] width 74 height 10
click at [294, 180] on div "url pagetype qualifiers https://www.maxizoo.fr/newsletter/ #nomatch https://www…" at bounding box center [556, 210] width 533 height 287
click at [297, 179] on div "url pagetype qualifiers https://www.maxizoo.fr/newsletter/ #nomatch https://www…" at bounding box center [556, 210] width 533 height 287
click at [410, 27] on div "Segments Editor Avant Vente Fabien 2" at bounding box center [433, 14] width 807 height 29
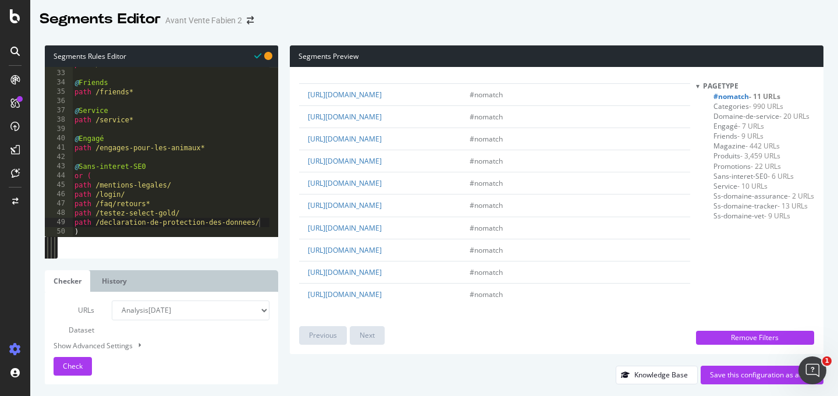
click at [412, 27] on div "Segments Editor Avant Vente Fabien 2" at bounding box center [433, 14] width 807 height 29
click at [744, 155] on span "- 3,459 URLs" at bounding box center [760, 156] width 40 height 10
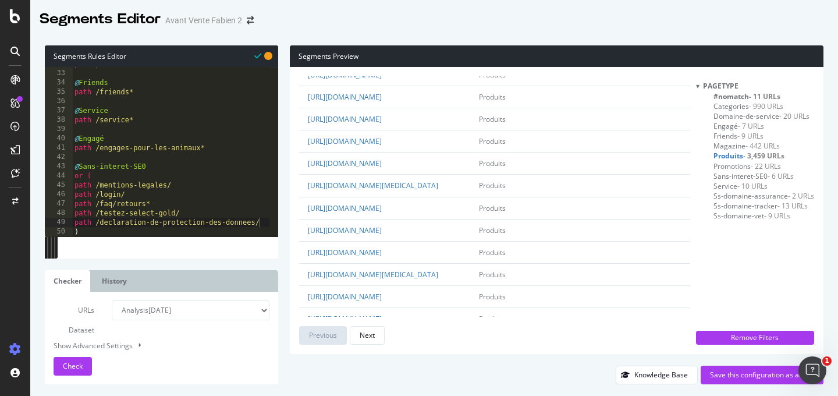
scroll to position [1856, 0]
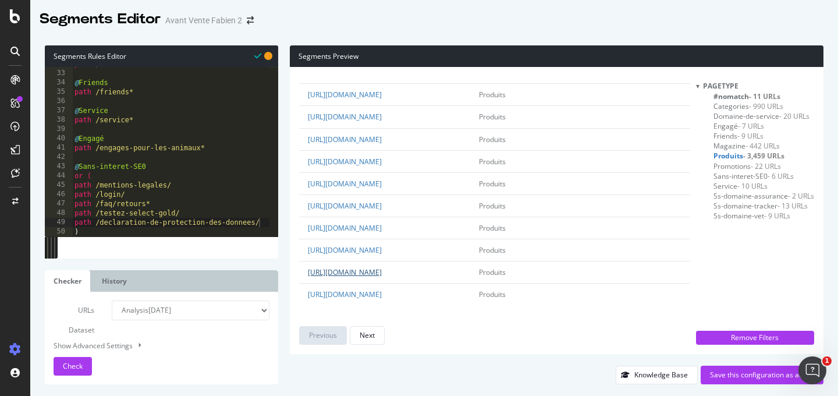
click at [382, 267] on link "https://www.maxizoo.fr/p/miamor-trinkfein-vitaldrink-sixpack-6x135ml-thon-13572…" at bounding box center [345, 272] width 74 height 10
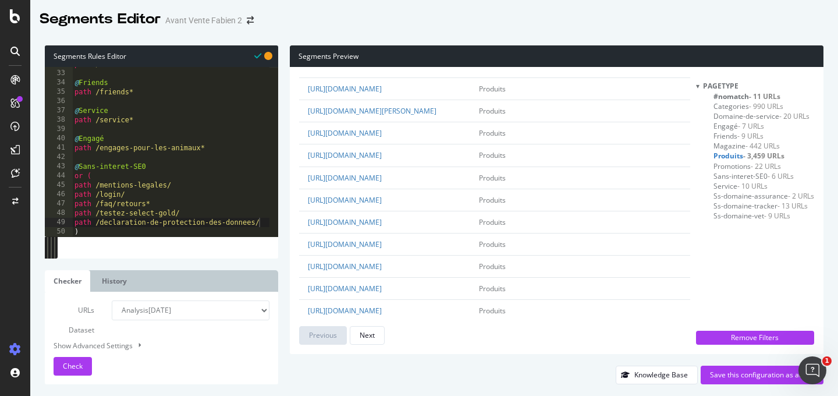
scroll to position [0, 0]
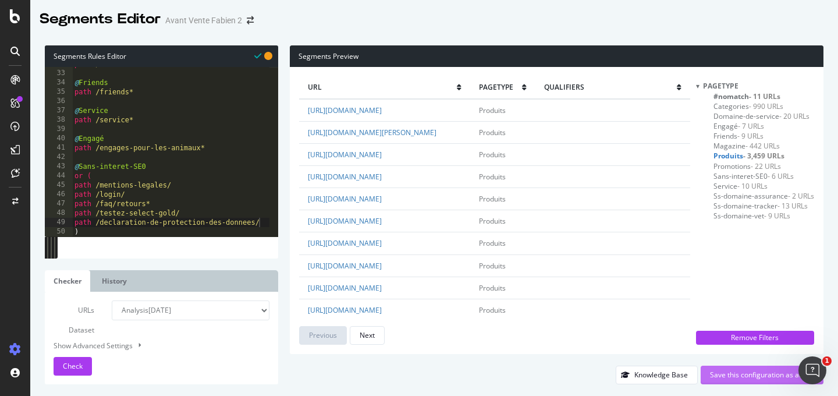
click at [766, 382] on div "Save this configuration as active" at bounding box center [762, 374] width 104 height 17
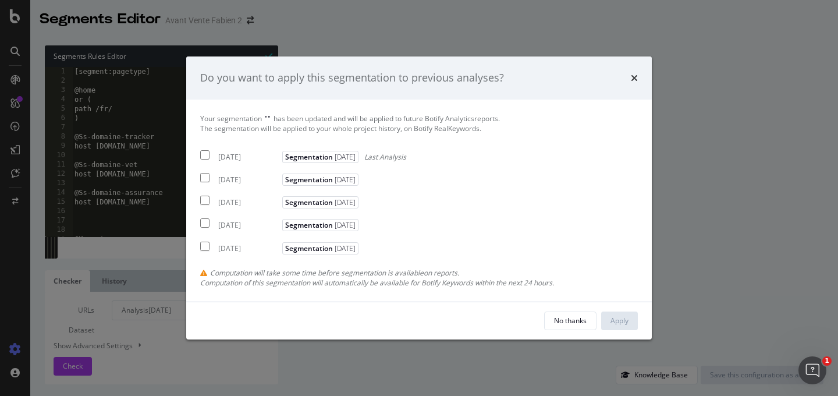
click at [208, 154] on input "modal" at bounding box center [204, 154] width 9 height 9
checkbox input "true"
click at [623, 321] on div "Apply" at bounding box center [619, 320] width 18 height 10
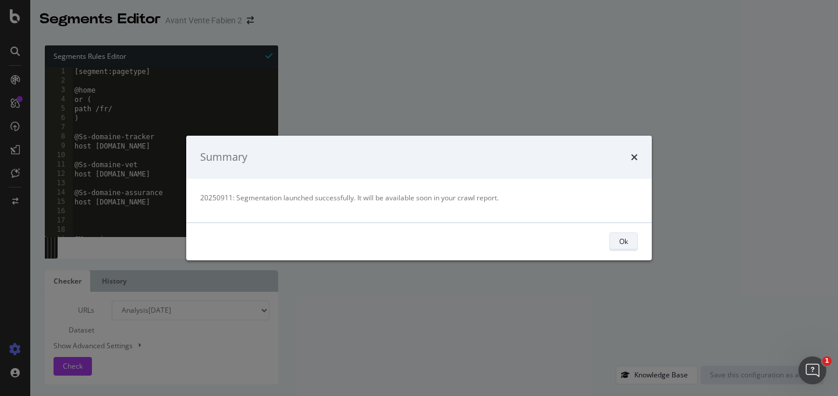
click at [629, 239] on button "Ok" at bounding box center [623, 241] width 29 height 19
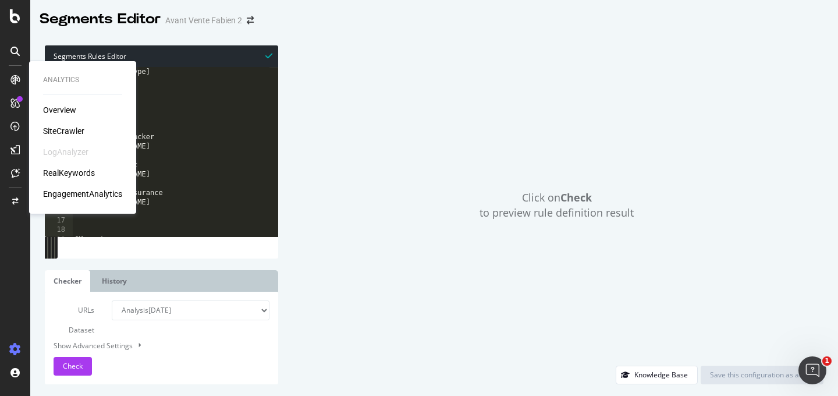
click at [61, 128] on div "SiteCrawler" at bounding box center [63, 131] width 41 height 12
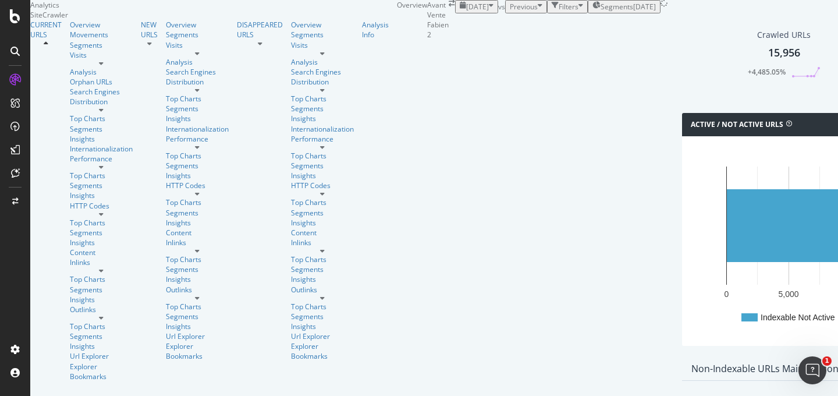
click at [676, 185] on div "Active / Not Active URLs Chart (by Value) Chart (by Percentage) Table Expand Ex…" at bounding box center [846, 235] width 341 height 244
click at [600, 12] on span "Segments" at bounding box center [616, 7] width 33 height 10
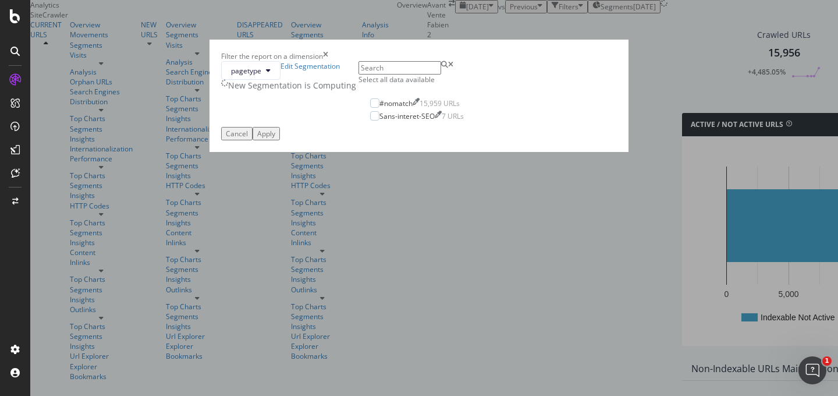
click at [328, 61] on icon "times" at bounding box center [325, 56] width 5 height 10
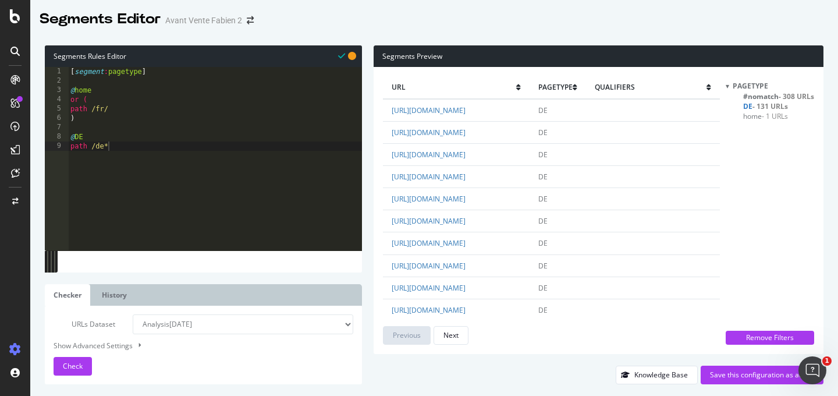
scroll to position [2721, 0]
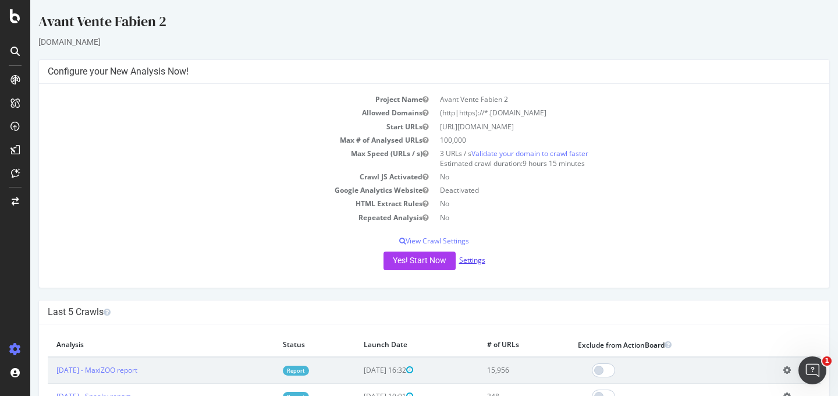
click at [469, 259] on link "Settings" at bounding box center [472, 260] width 26 height 10
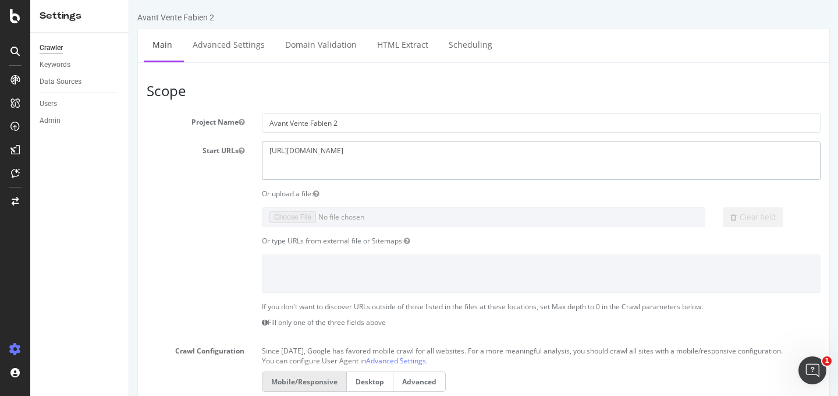
drag, startPoint x: 355, startPoint y: 152, endPoint x: 174, endPoint y: 149, distance: 181.5
click at [172, 152] on div "Start URLs https://www.maxizoo.fr" at bounding box center [483, 160] width 691 height 38
paste textarea "tof-paris.com/fr/"
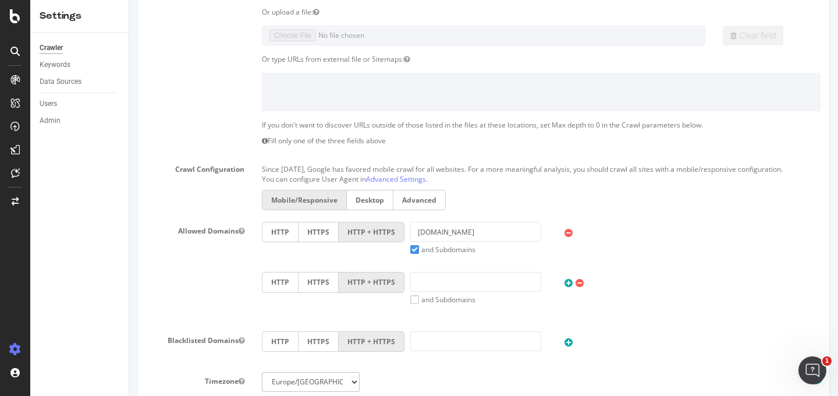
scroll to position [191, 0]
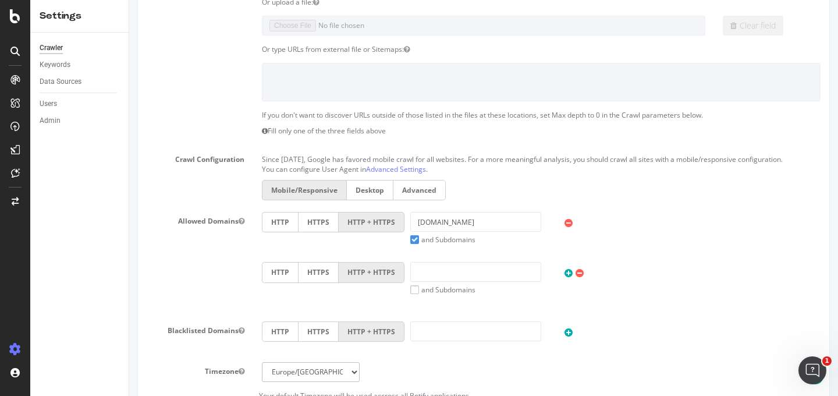
type textarea "https://www.tof-paris.com"
drag, startPoint x: 442, startPoint y: 233, endPoint x: 321, endPoint y: 234, distance: 121.0
click at [321, 234] on div "HTTP HTTPS HTTP + HTTPS maxizoo.fr and Subdomains User Agent: Mobile Desktop Th…" at bounding box center [541, 228] width 570 height 33
drag, startPoint x: 440, startPoint y: 233, endPoint x: 363, endPoint y: 226, distance: 77.6
click at [361, 229] on div "HTTP HTTPS HTTP + HTTPS maxizoo.fr and Subdomains User Agent: Mobile Desktop Th…" at bounding box center [541, 228] width 570 height 33
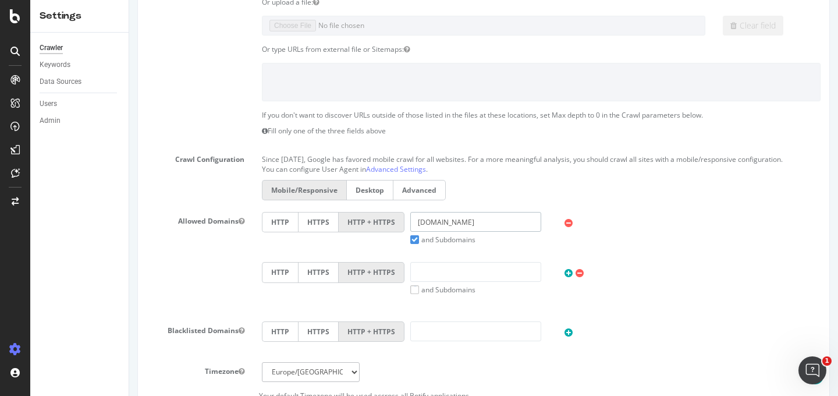
paste input "https://www.tof-paris.com/fr/"
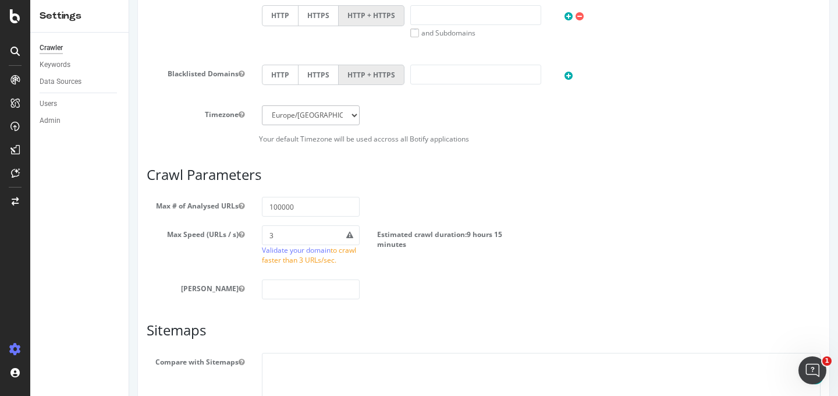
scroll to position [449, 0]
type input "tof-paris.com"
click at [307, 214] on input "100000" at bounding box center [311, 205] width 98 height 20
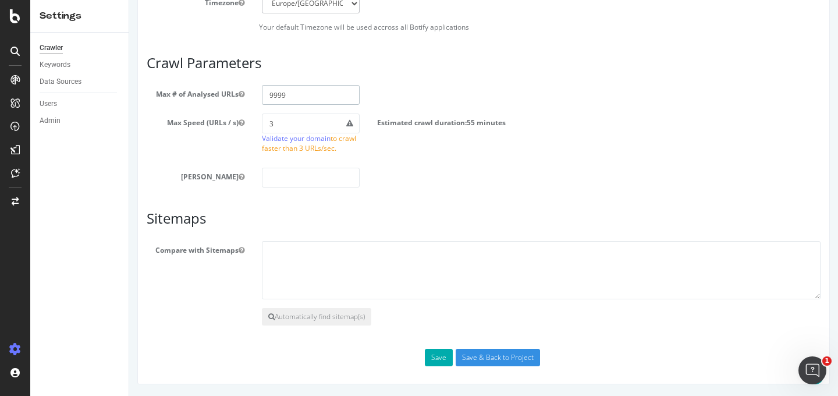
type input "9999"
click at [483, 357] on input "Save & Back to Project" at bounding box center [498, 356] width 84 height 17
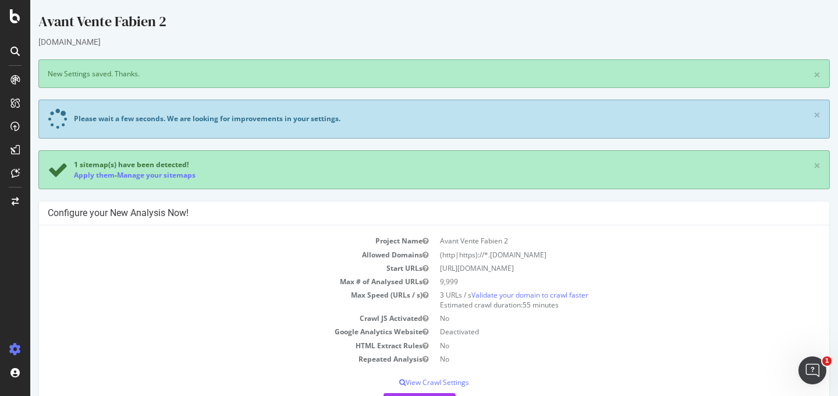
scroll to position [31, 0]
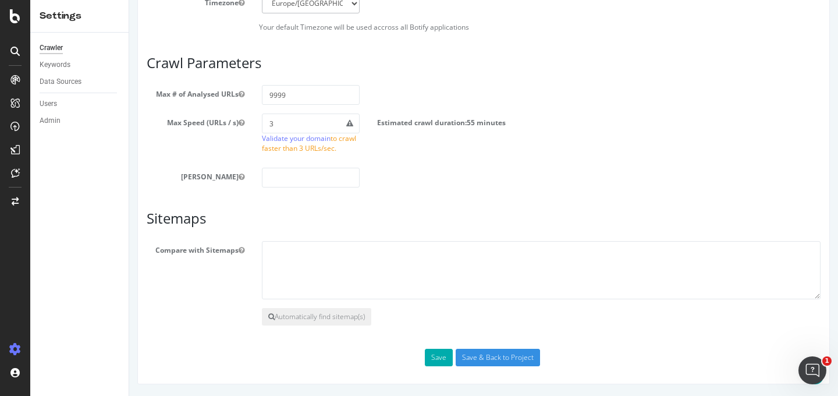
scroll to position [537, 0]
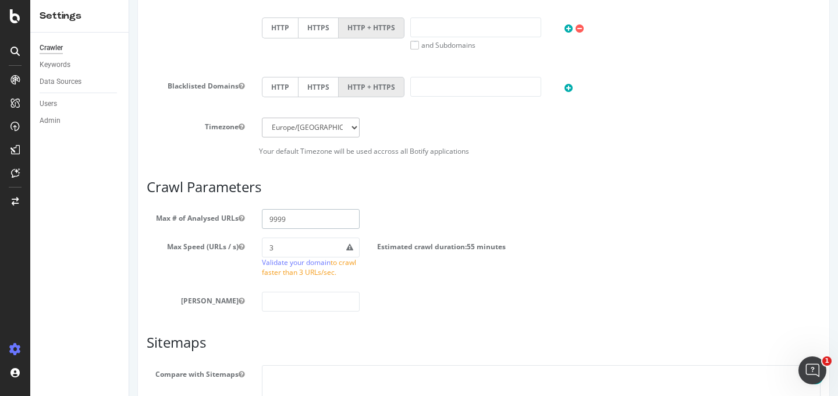
drag, startPoint x: 308, startPoint y: 226, endPoint x: 226, endPoint y: 226, distance: 82.0
click at [226, 226] on div "Max # of Analysed URLs 9999" at bounding box center [483, 219] width 691 height 20
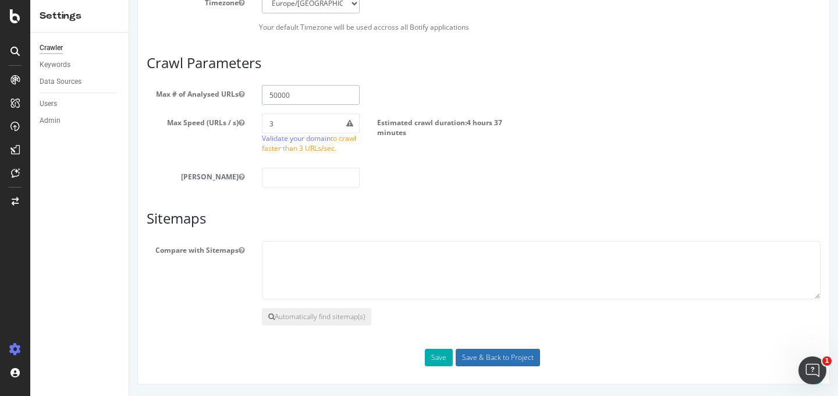
type input "50000"
click at [477, 359] on input "Save & Back to Project" at bounding box center [498, 356] width 84 height 17
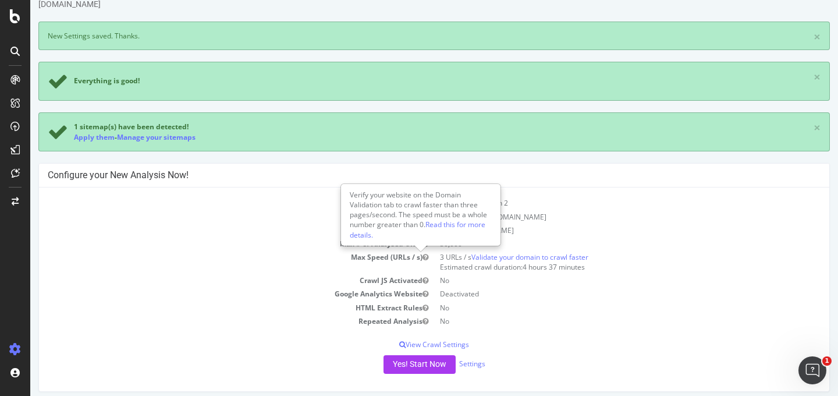
scroll to position [27, 0]
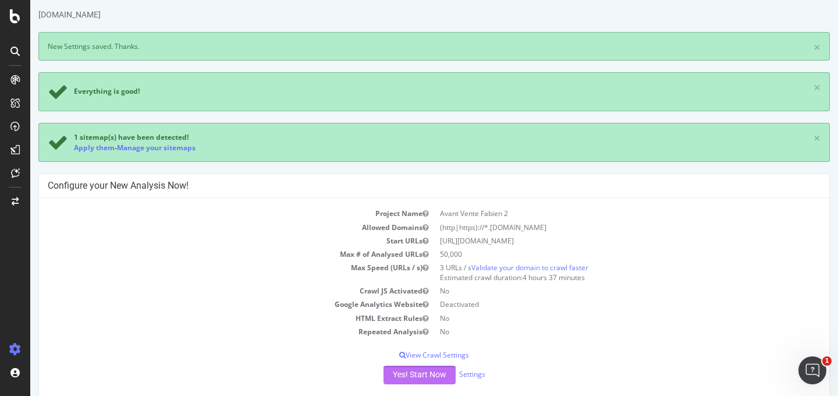
click at [412, 382] on button "Yes! Start Now" at bounding box center [419, 374] width 72 height 19
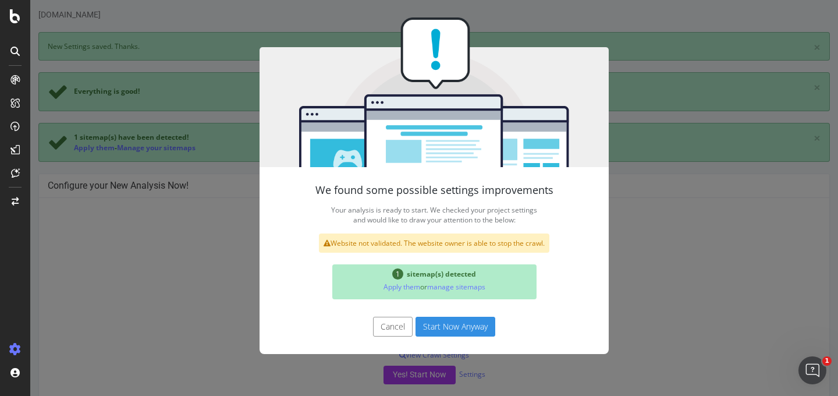
click at [469, 326] on button "Start Now Anyway" at bounding box center [455, 326] width 80 height 20
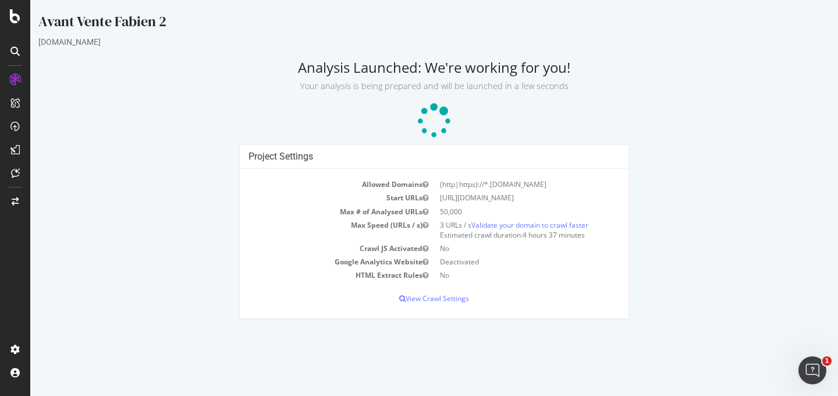
click at [432, 117] on icon at bounding box center [434, 121] width 35 height 35
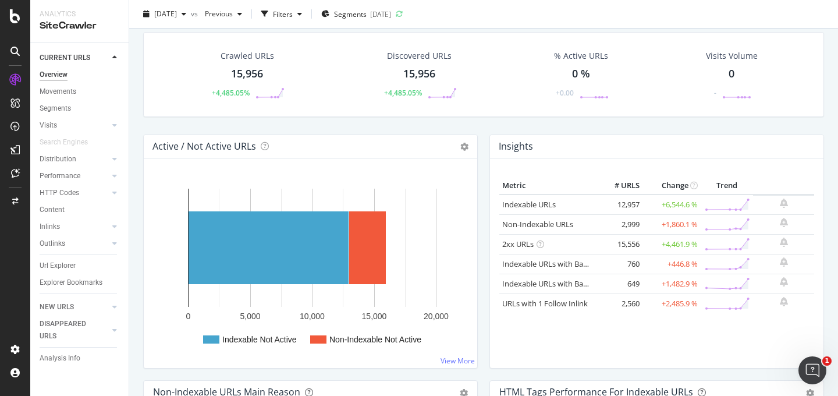
scroll to position [44, 0]
